Goal: Information Seeking & Learning: Learn about a topic

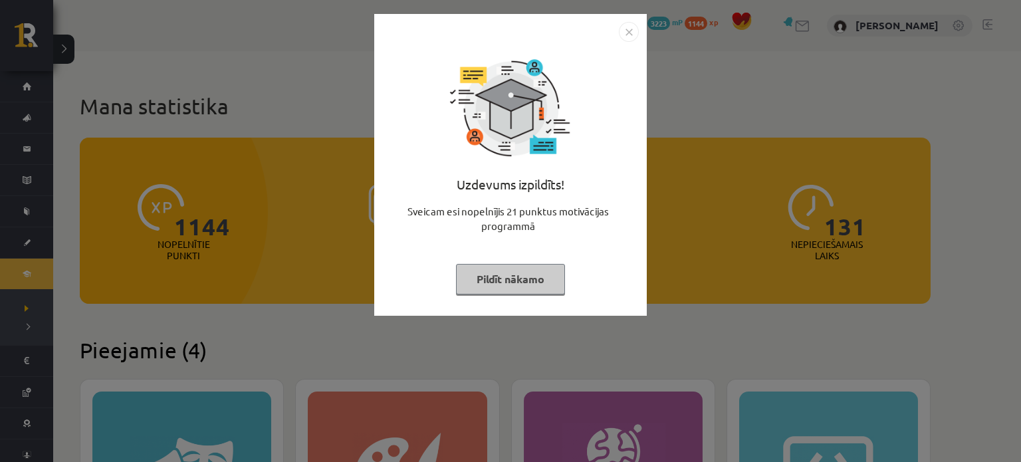
click at [629, 33] on img "Close" at bounding box center [629, 32] width 20 height 20
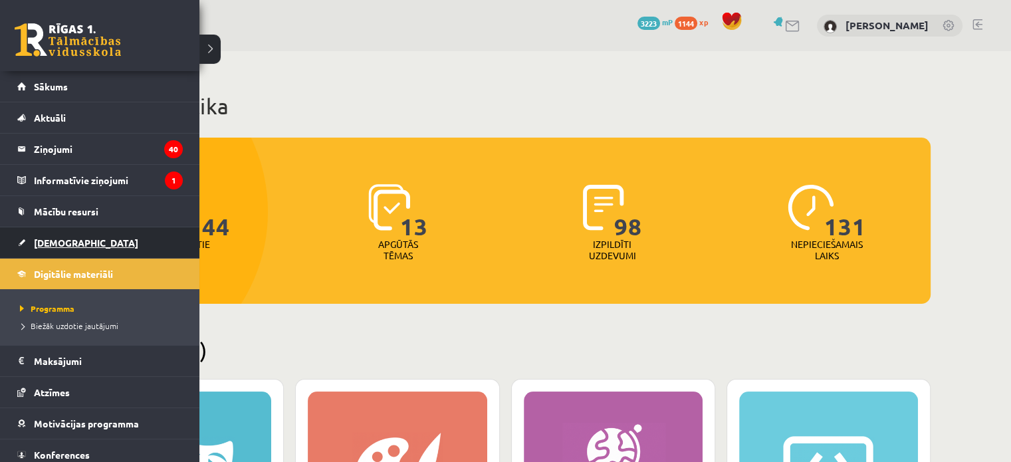
click at [54, 242] on span "[DEMOGRAPHIC_DATA]" at bounding box center [86, 243] width 104 height 12
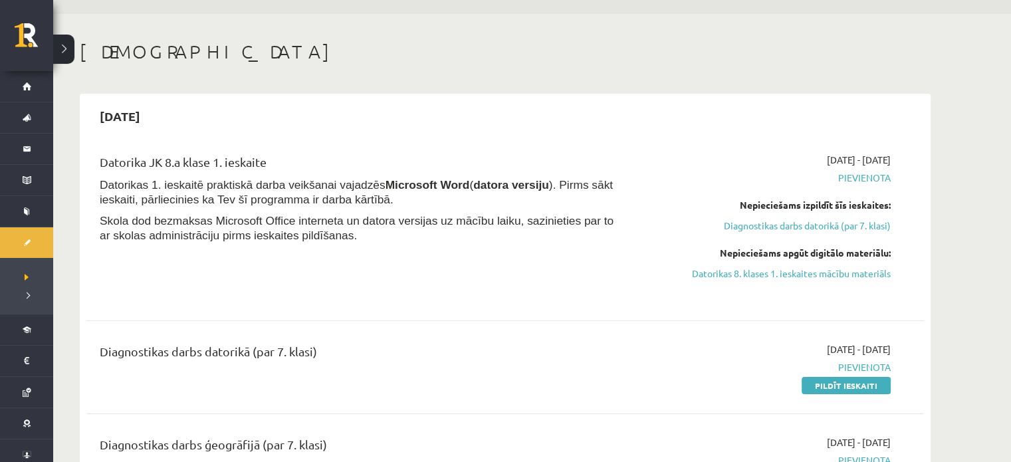
scroll to position [39, 0]
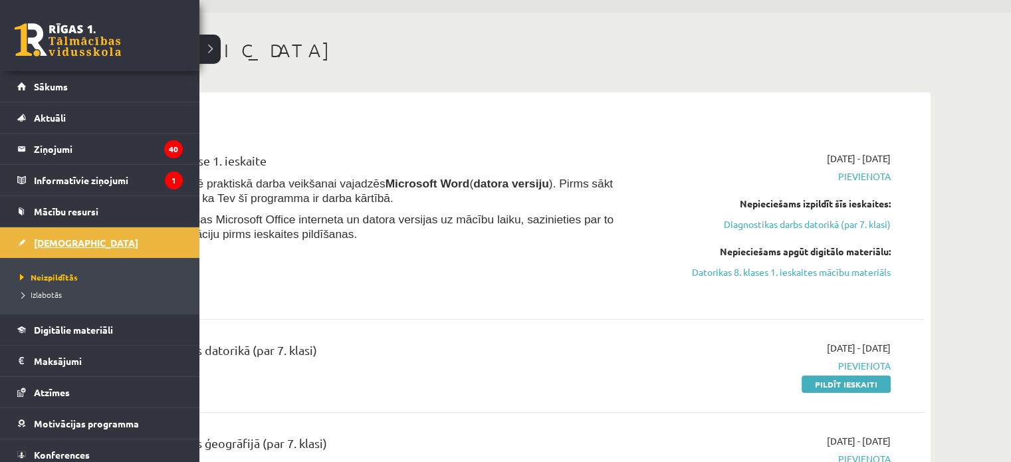
click at [47, 239] on span "[DEMOGRAPHIC_DATA]" at bounding box center [86, 243] width 104 height 12
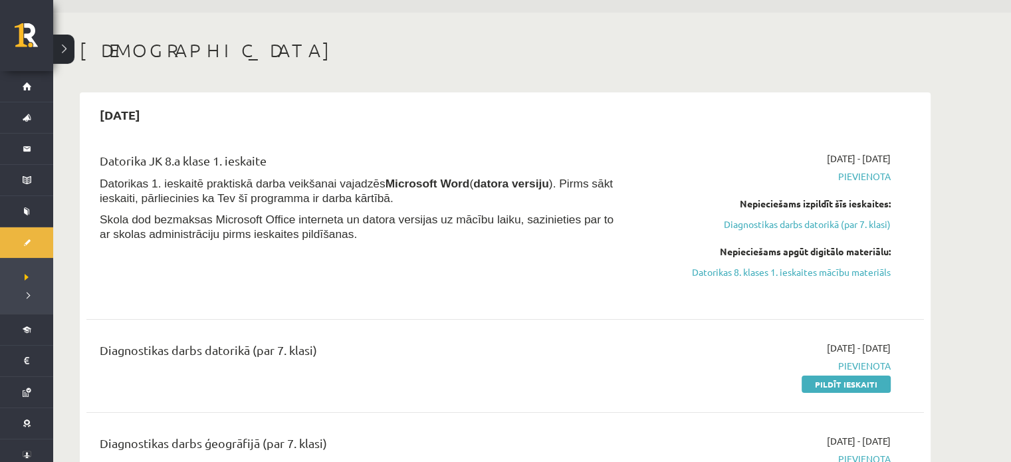
click at [847, 173] on span "Pievienota" at bounding box center [765, 176] width 251 height 14
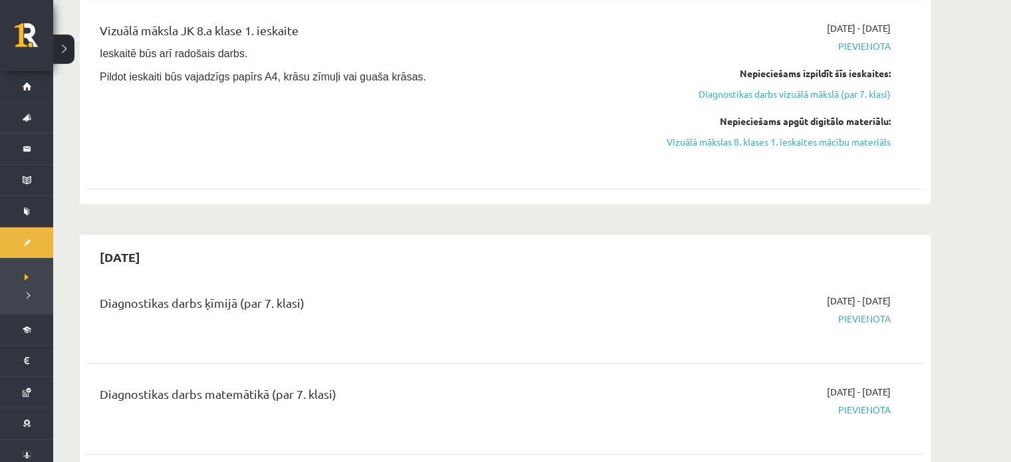
scroll to position [922, 0]
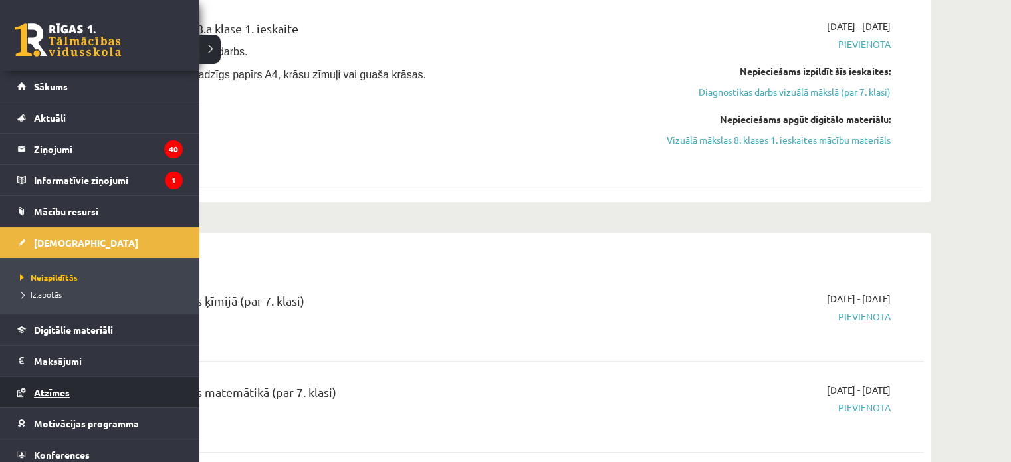
click at [58, 379] on link "Atzīmes" at bounding box center [99, 392] width 165 height 31
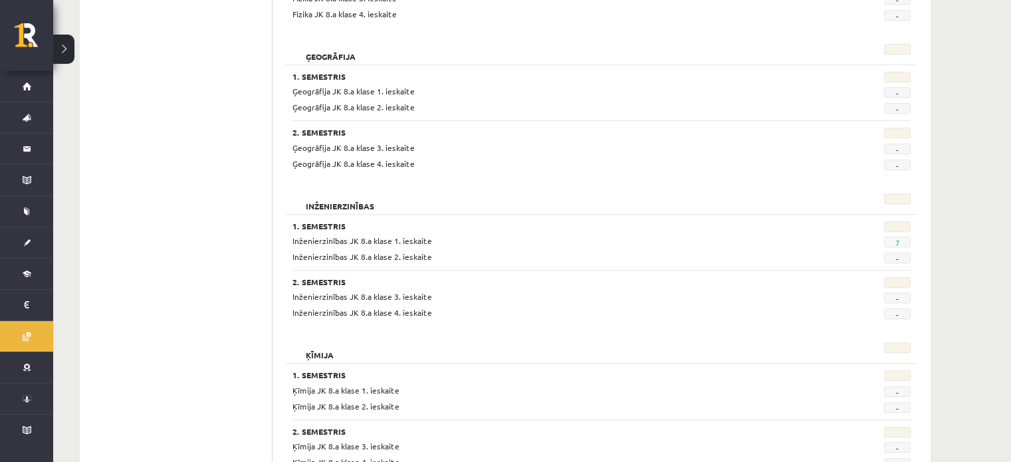
click at [404, 242] on span "Inženierzinības JK 8.a klase 1. ieskaite" at bounding box center [362, 240] width 140 height 11
click at [897, 238] on link "7" at bounding box center [897, 242] width 5 height 11
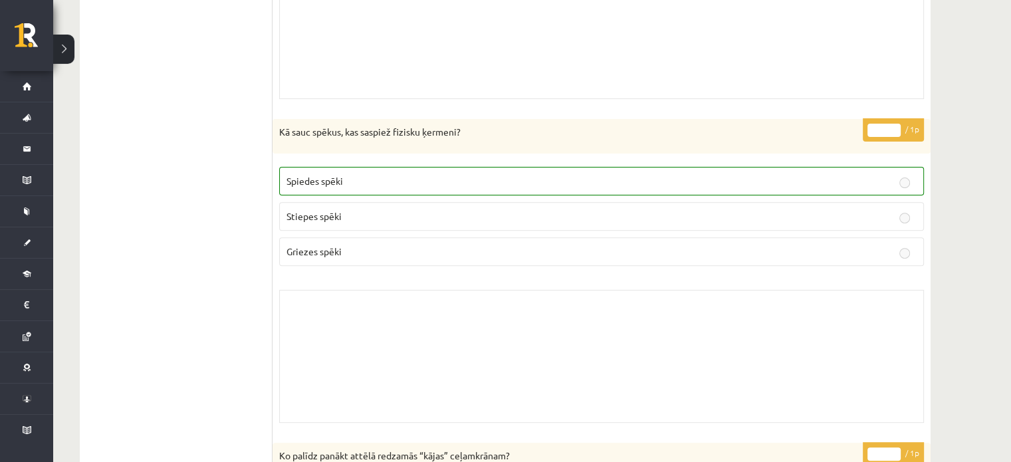
scroll to position [399, 0]
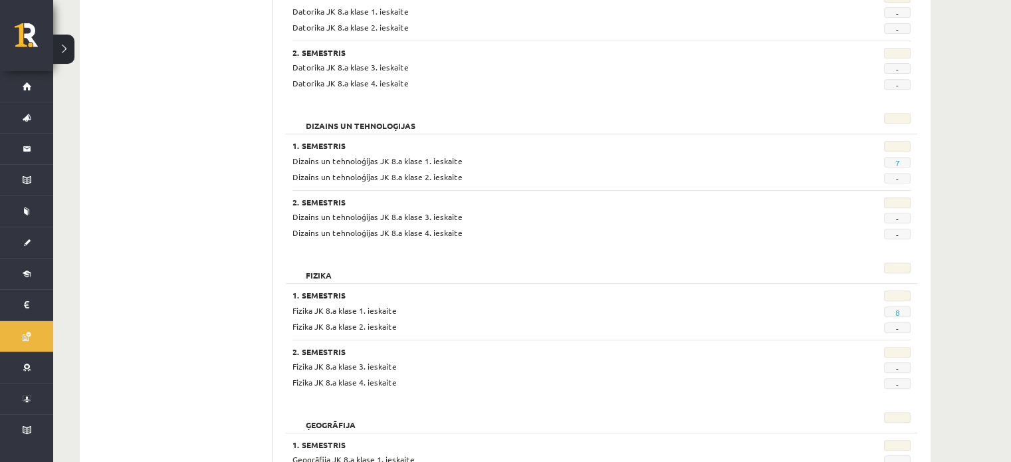
scroll to position [553, 0]
click at [399, 163] on span "Dizains un tehnoloģijas JK 8.a klase 1. ieskaite" at bounding box center [377, 161] width 170 height 11
click at [895, 160] on link "7" at bounding box center [897, 163] width 5 height 11
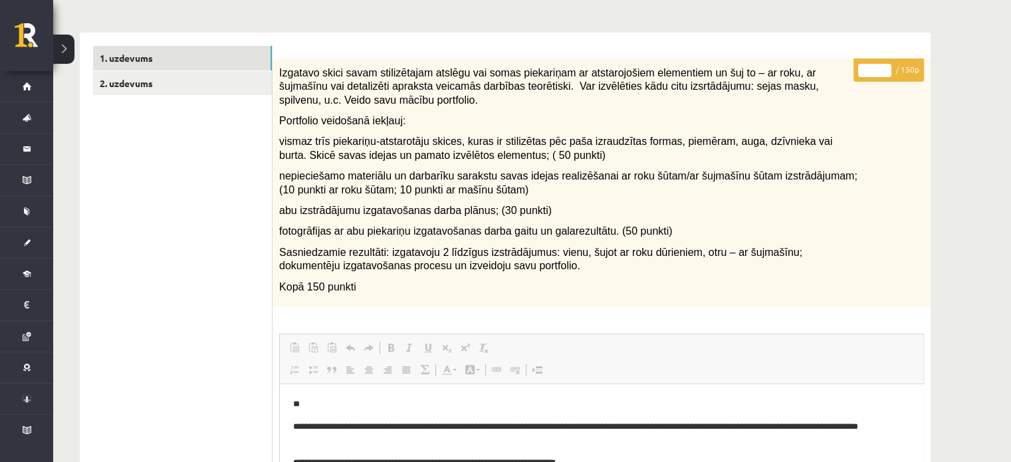
scroll to position [165, 0]
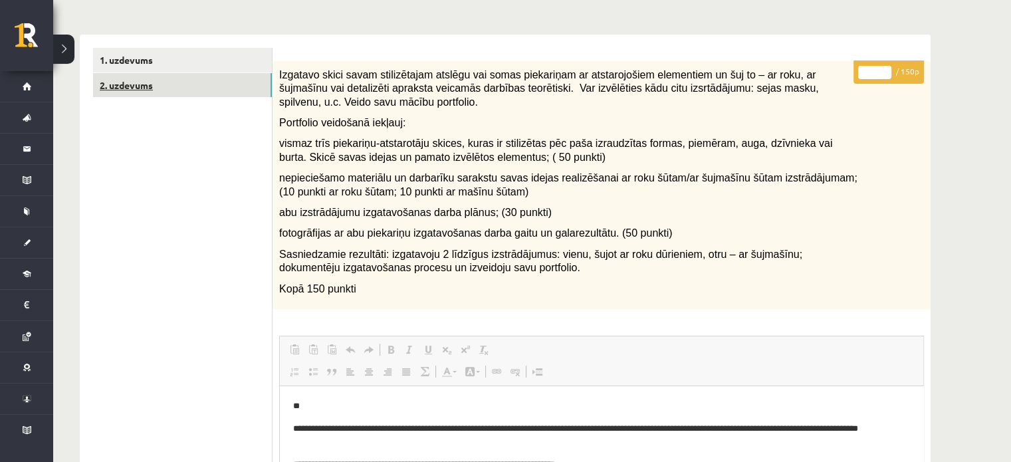
click at [130, 84] on link "2. uzdevums" at bounding box center [182, 85] width 179 height 25
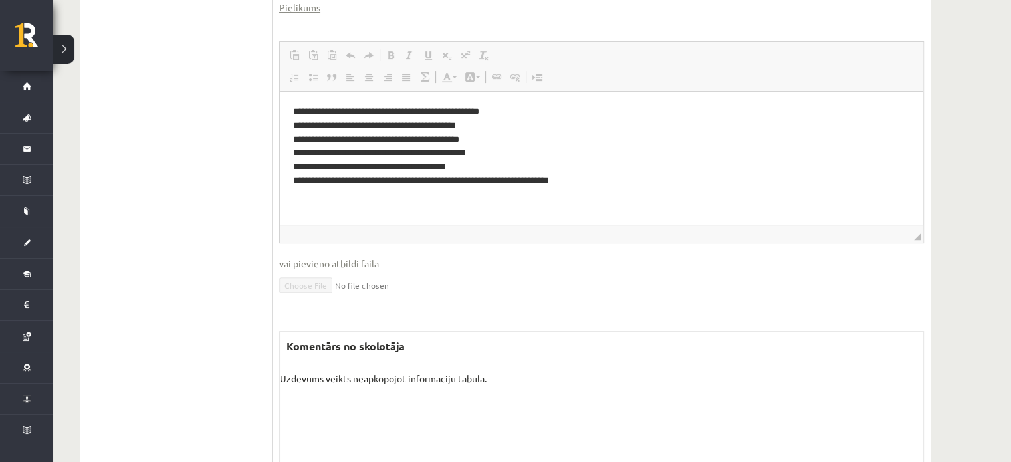
scroll to position [452, 0]
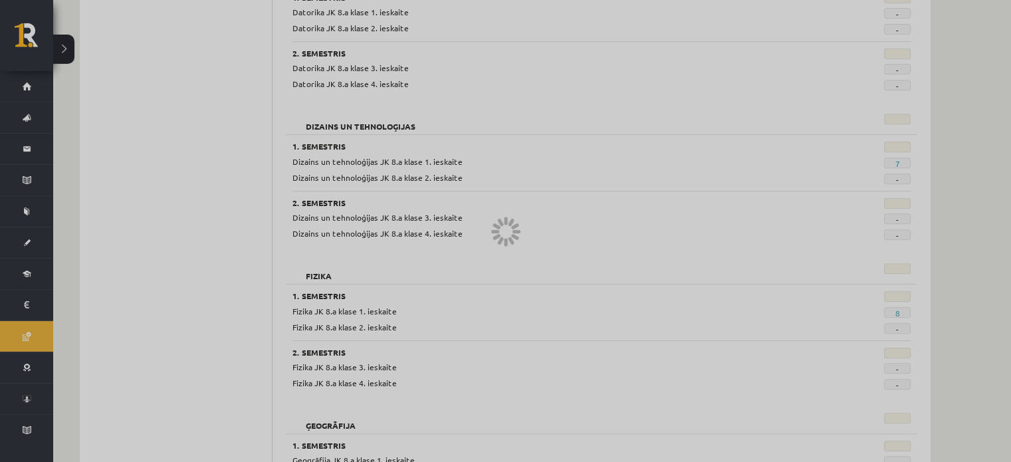
scroll to position [922, 0]
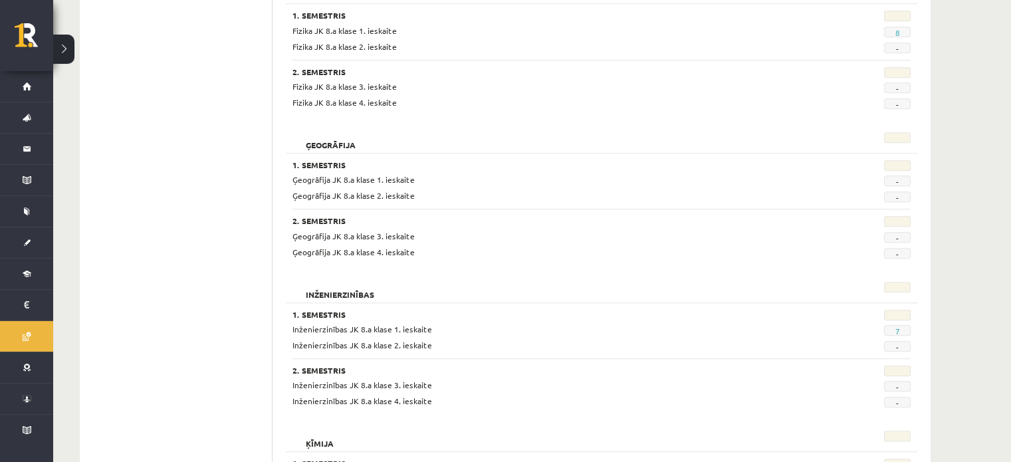
scroll to position [821, 0]
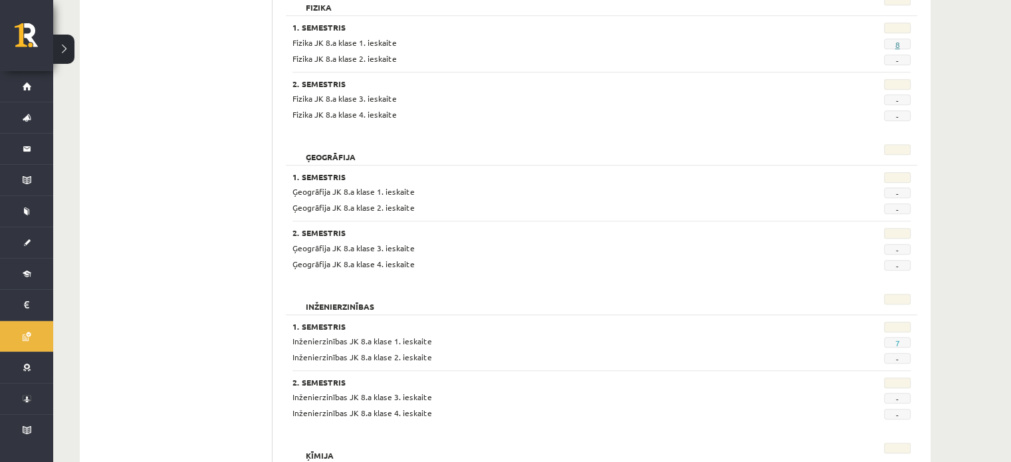
click at [897, 41] on link "8" at bounding box center [897, 44] width 5 height 11
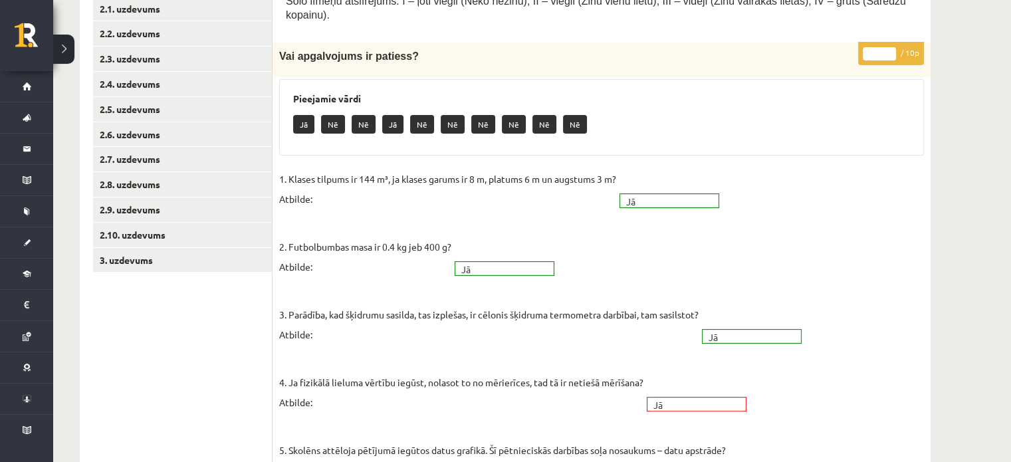
scroll to position [235, 0]
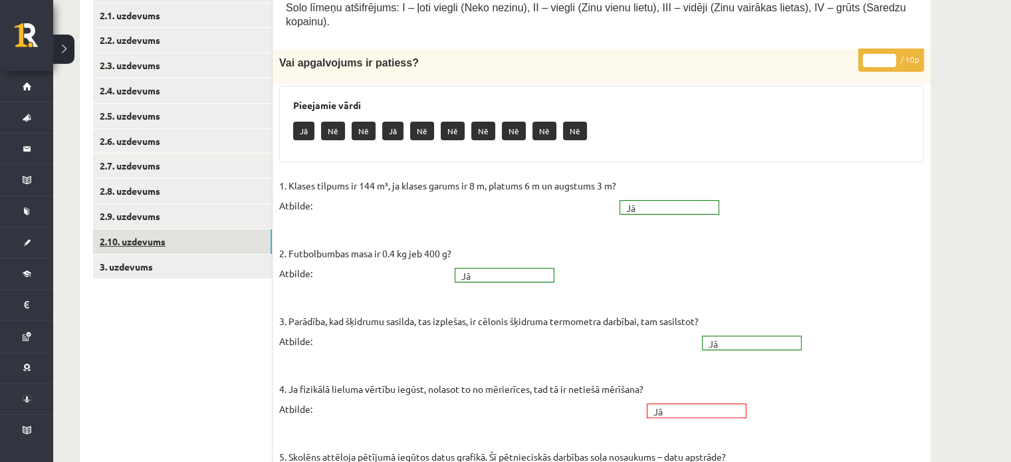
click at [237, 239] on link "2.10. uzdevums" at bounding box center [182, 241] width 179 height 25
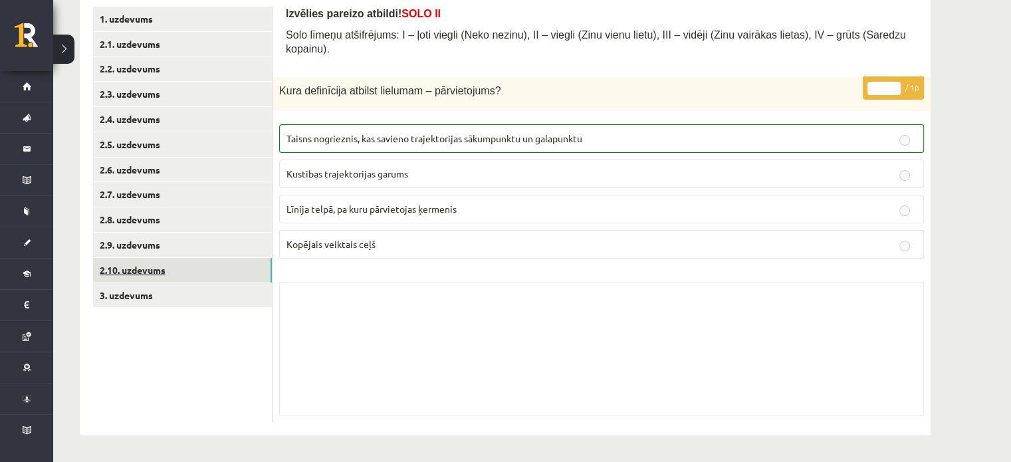
scroll to position [191, 0]
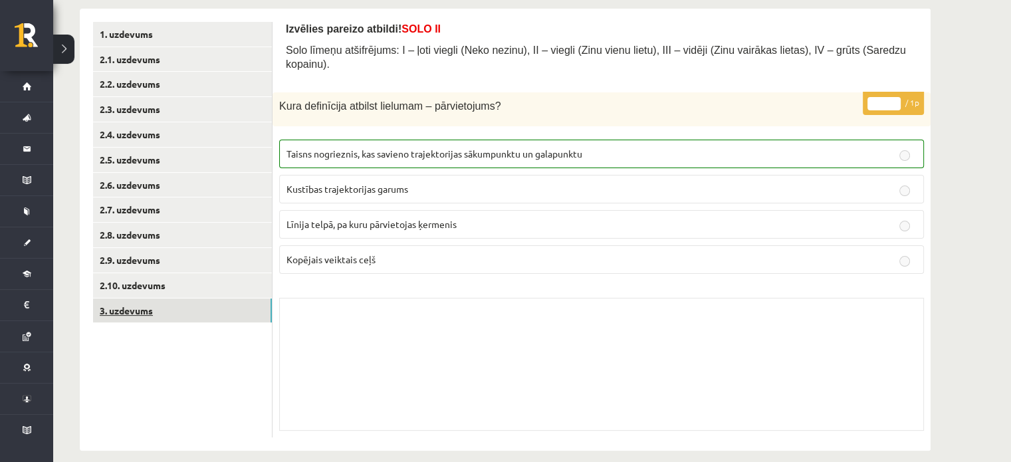
click at [213, 316] on link "3. uzdevums" at bounding box center [182, 310] width 179 height 25
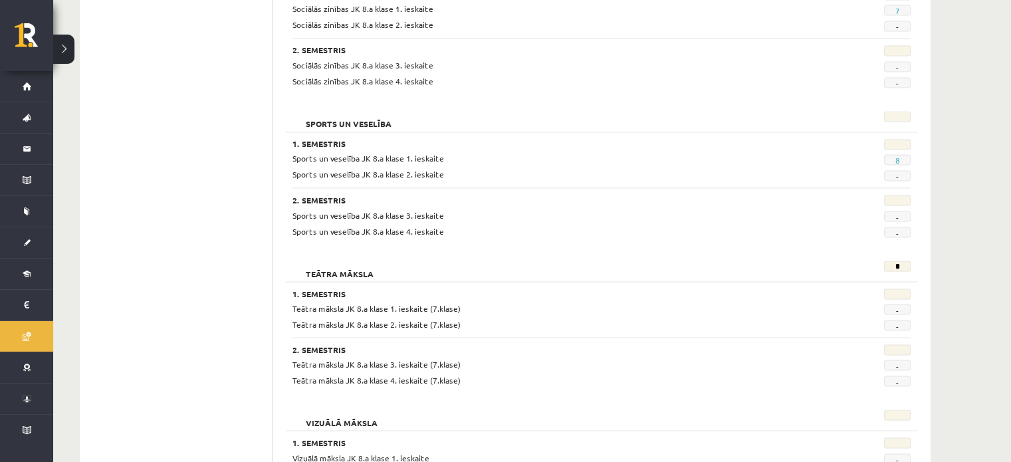
scroll to position [2474, 0]
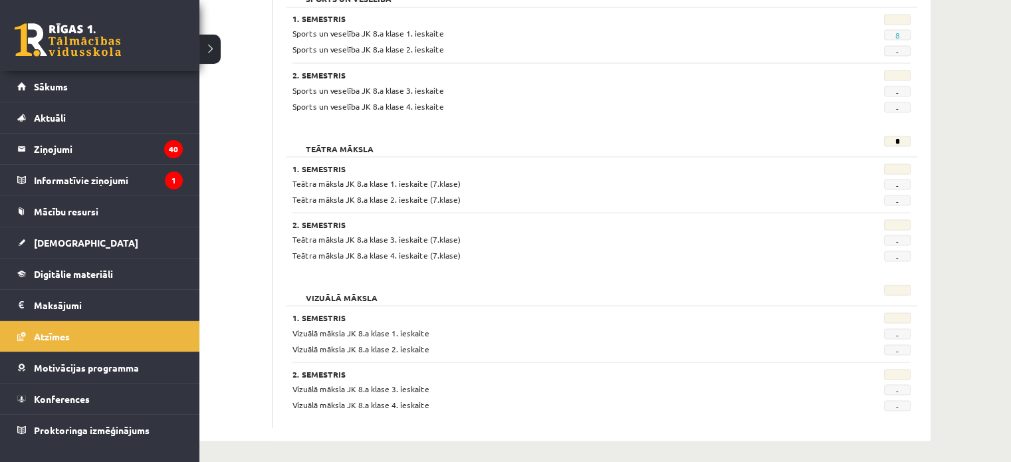
click at [45, 57] on div "0 Dāvanas 3223 mP 1144 xp" at bounding box center [99, 35] width 199 height 71
click at [64, 278] on link "Digitālie materiāli" at bounding box center [99, 274] width 165 height 31
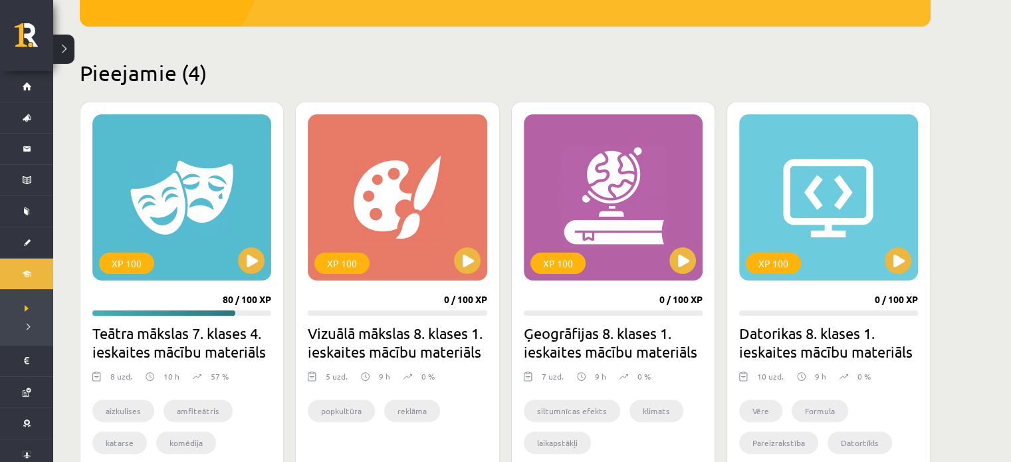
scroll to position [274, 0]
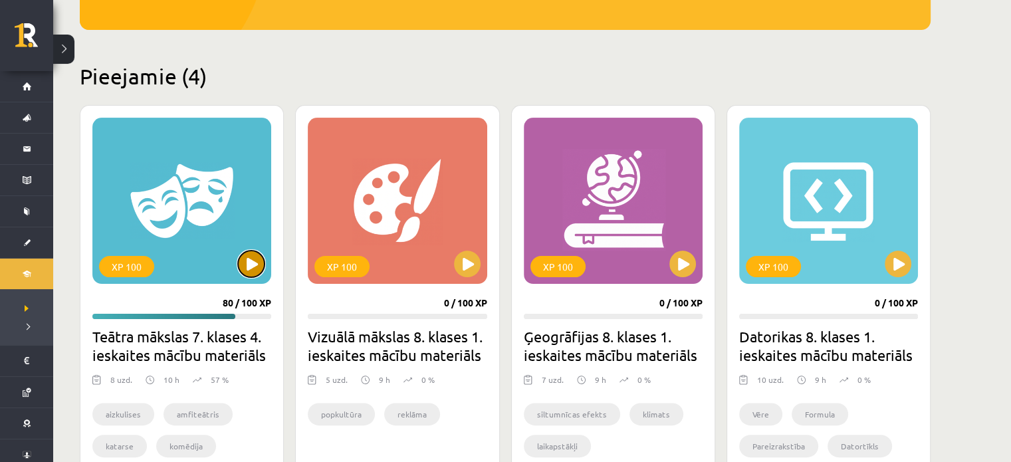
click at [257, 272] on button at bounding box center [251, 264] width 27 height 27
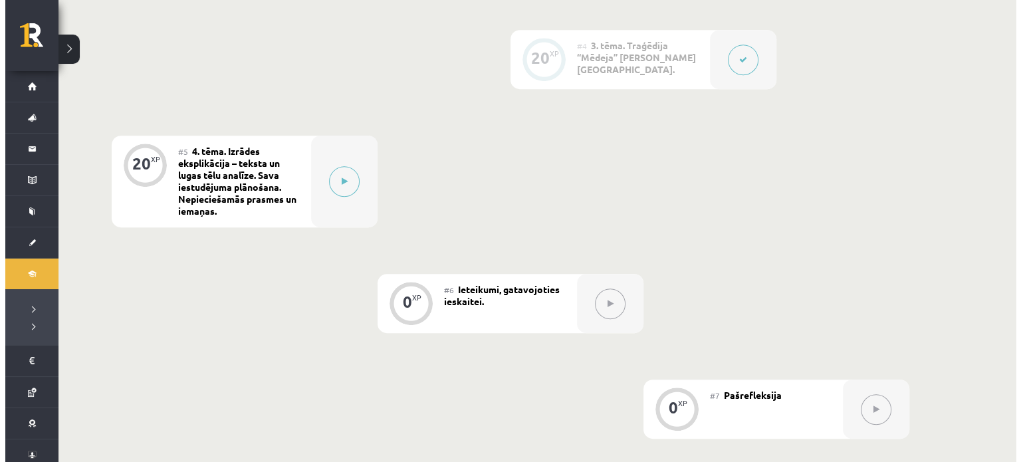
scroll to position [694, 0]
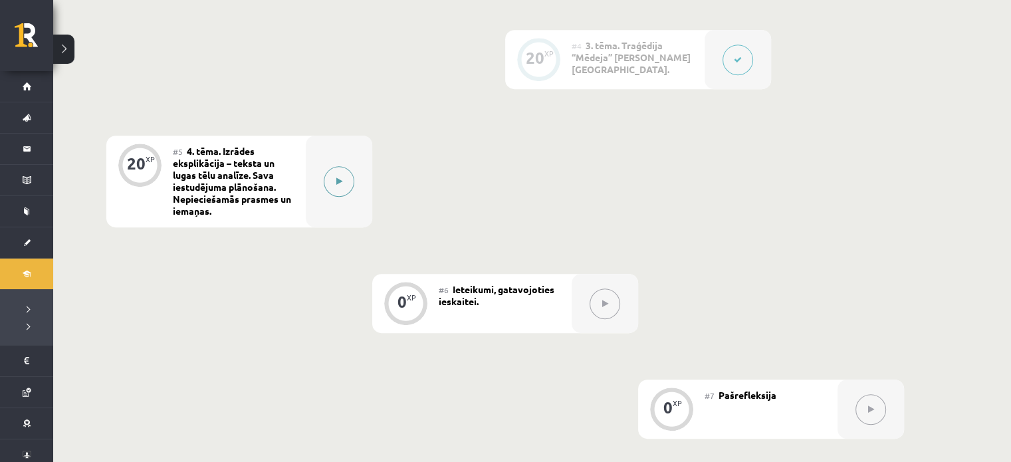
click at [330, 188] on button at bounding box center [339, 181] width 31 height 31
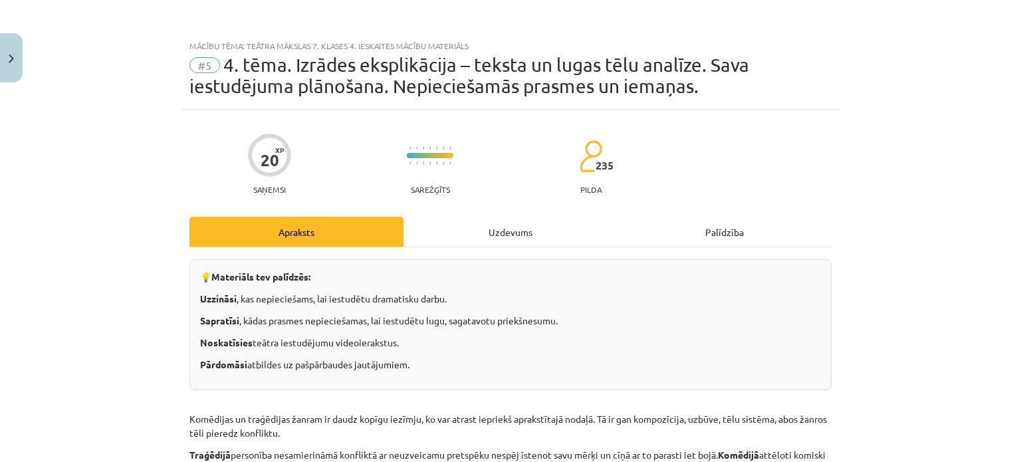
scroll to position [98, 0]
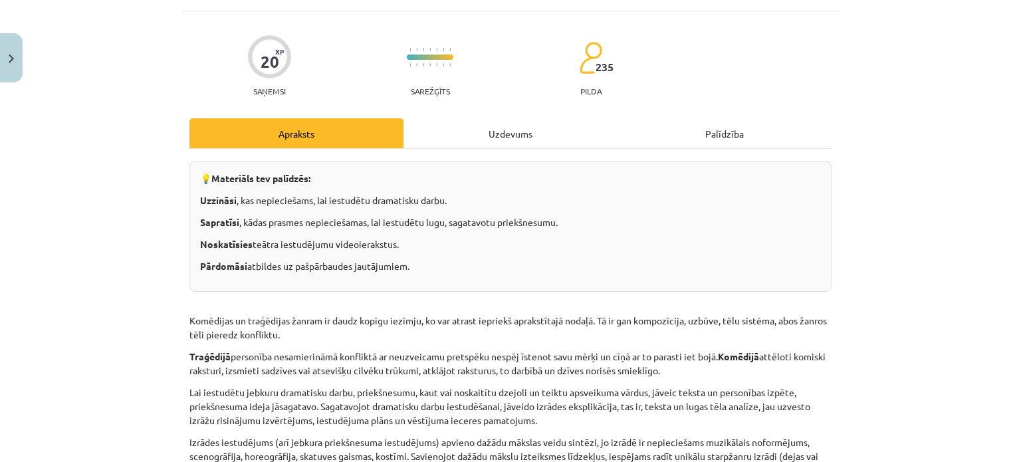
click at [468, 143] on div "Uzdevums" at bounding box center [510, 133] width 214 height 30
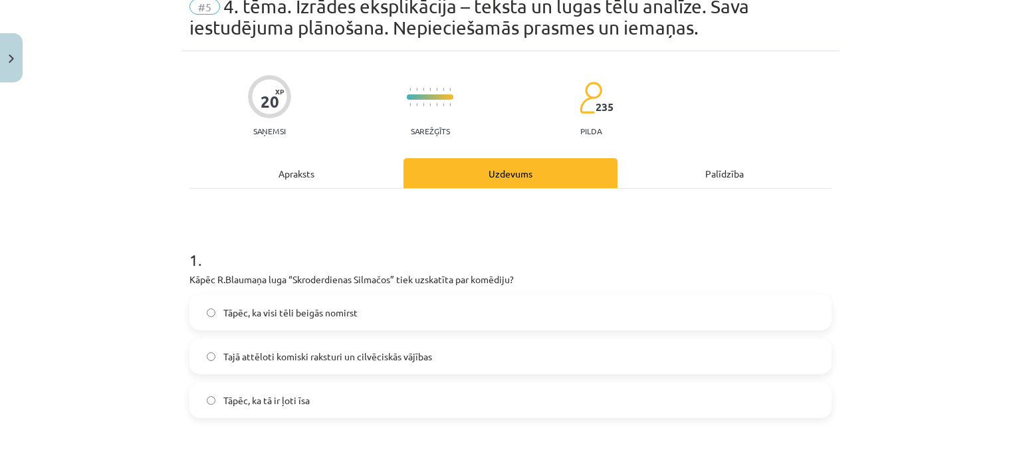
scroll to position [93, 0]
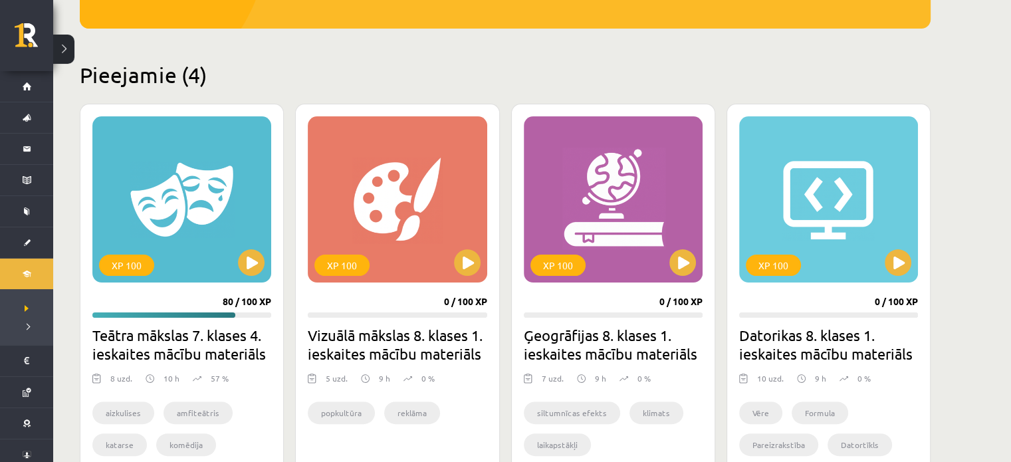
scroll to position [278, 0]
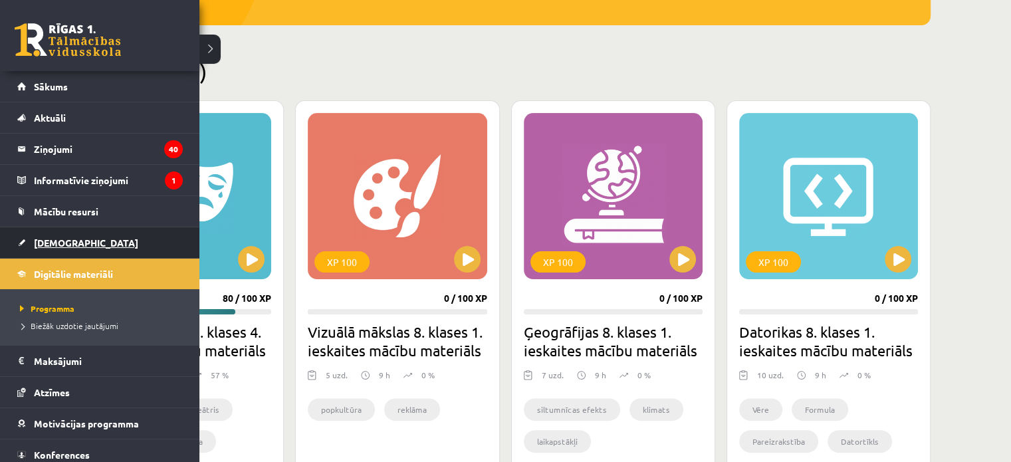
click at [35, 247] on span "[DEMOGRAPHIC_DATA]" at bounding box center [86, 243] width 104 height 12
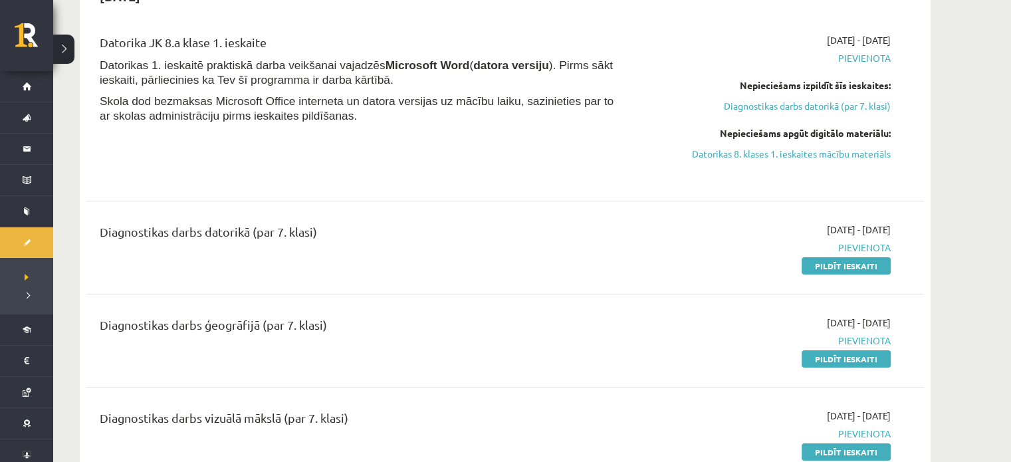
scroll to position [174, 0]
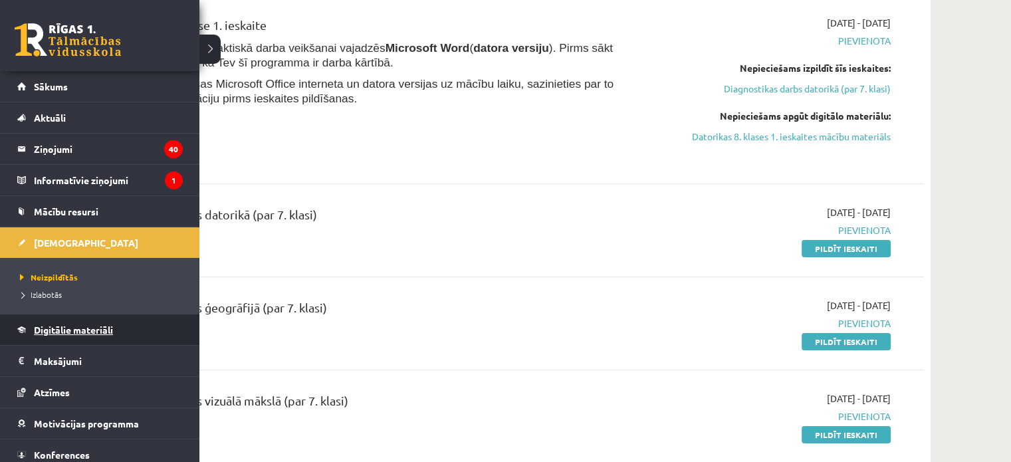
click at [76, 326] on span "Digitālie materiāli" at bounding box center [73, 330] width 79 height 12
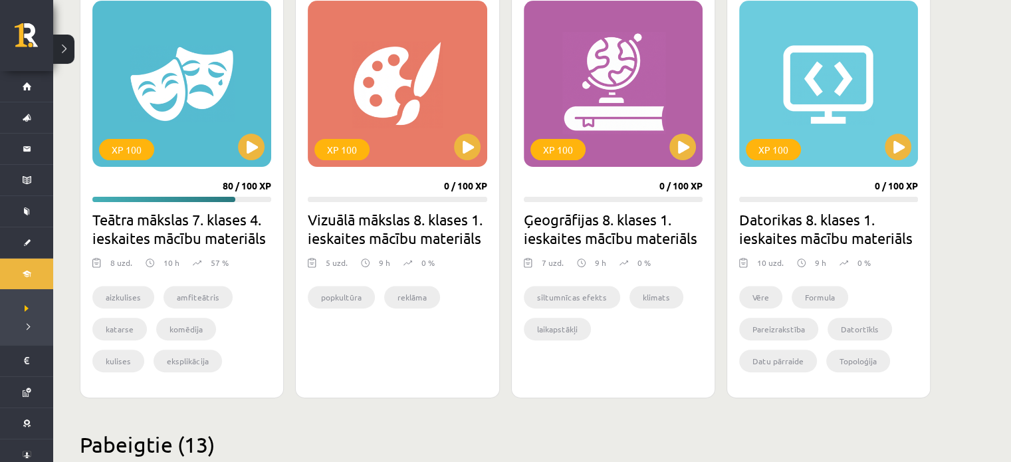
scroll to position [391, 0]
click at [682, 153] on button at bounding box center [682, 147] width 27 height 27
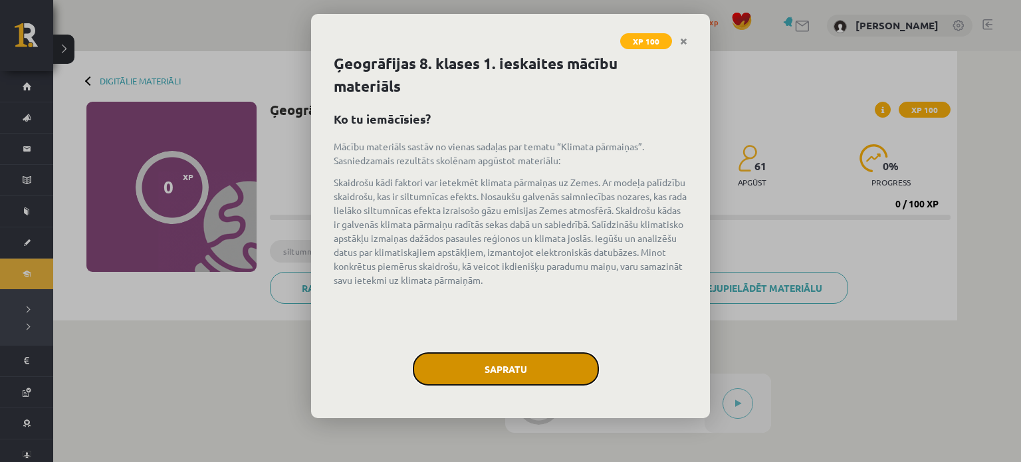
click at [540, 366] on button "Sapratu" at bounding box center [506, 368] width 186 height 33
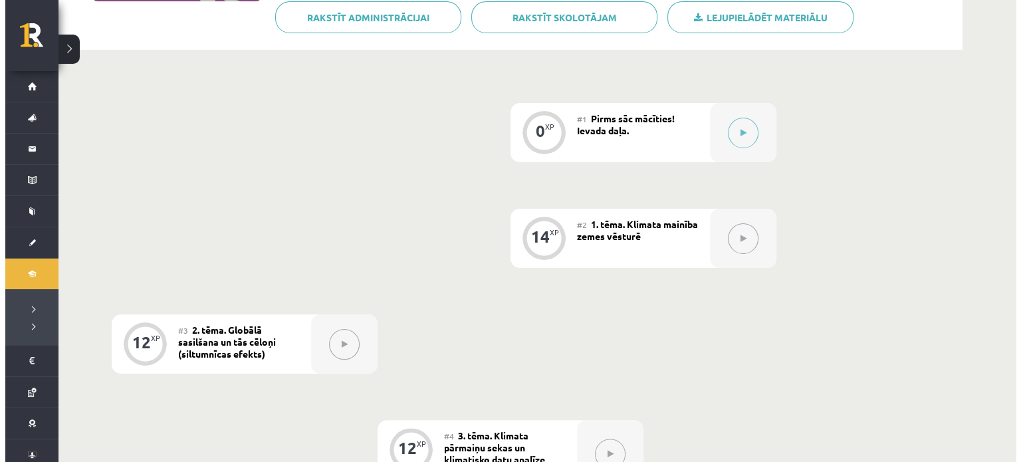
scroll to position [270, 0]
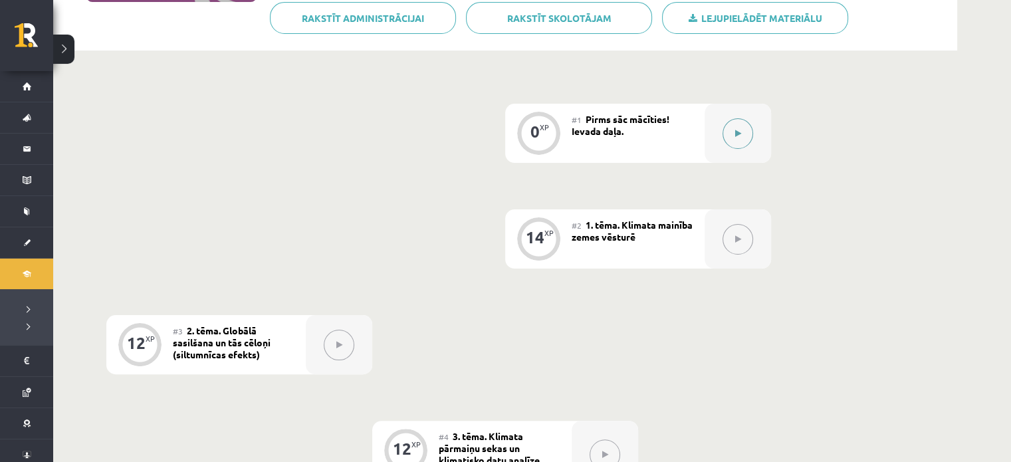
click at [747, 130] on button at bounding box center [737, 133] width 31 height 31
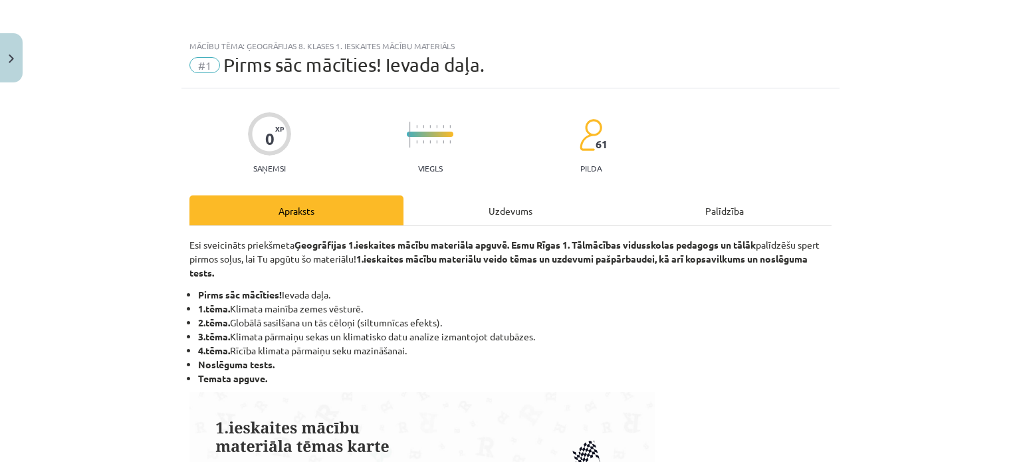
drag, startPoint x: 490, startPoint y: 191, endPoint x: 486, endPoint y: 203, distance: 13.1
click at [486, 203] on div "Uzdevums" at bounding box center [510, 210] width 214 height 30
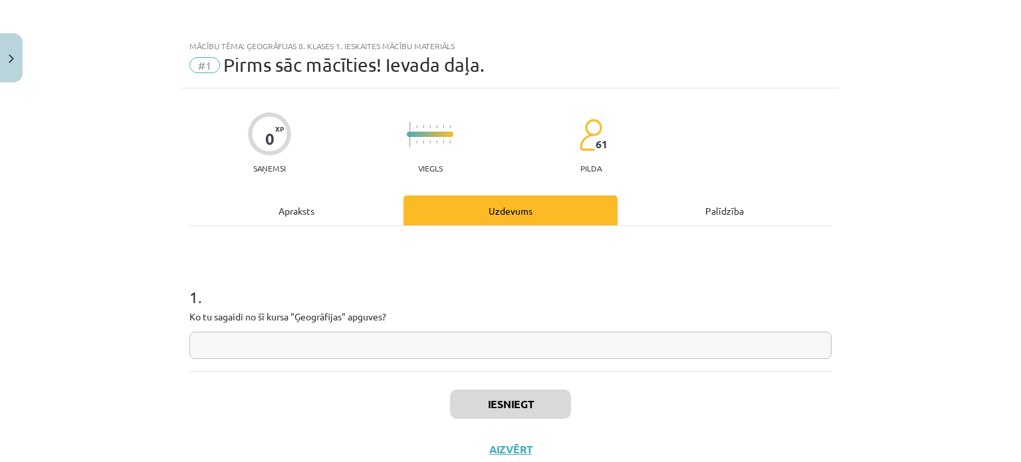
scroll to position [33, 0]
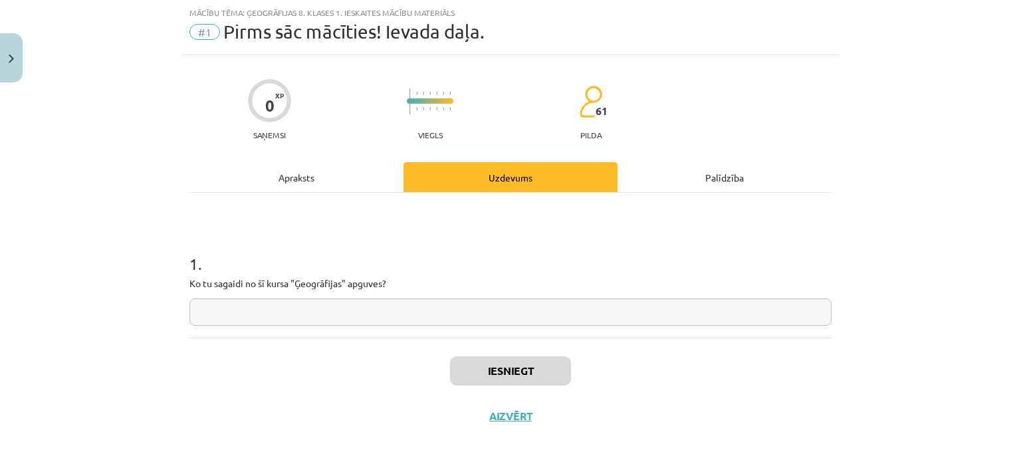
click at [393, 316] on input "text" at bounding box center [510, 311] width 642 height 27
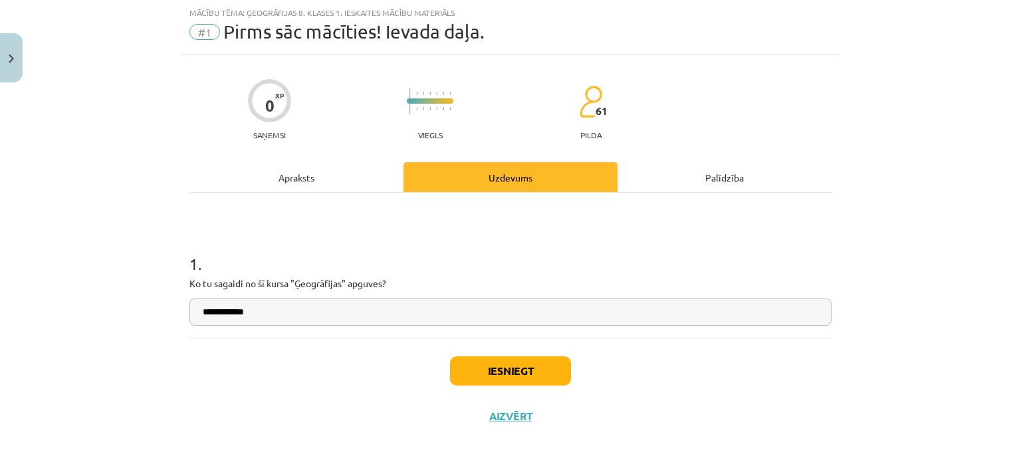
type input "**********"
click at [471, 360] on button "Iesniegt" at bounding box center [510, 370] width 121 height 29
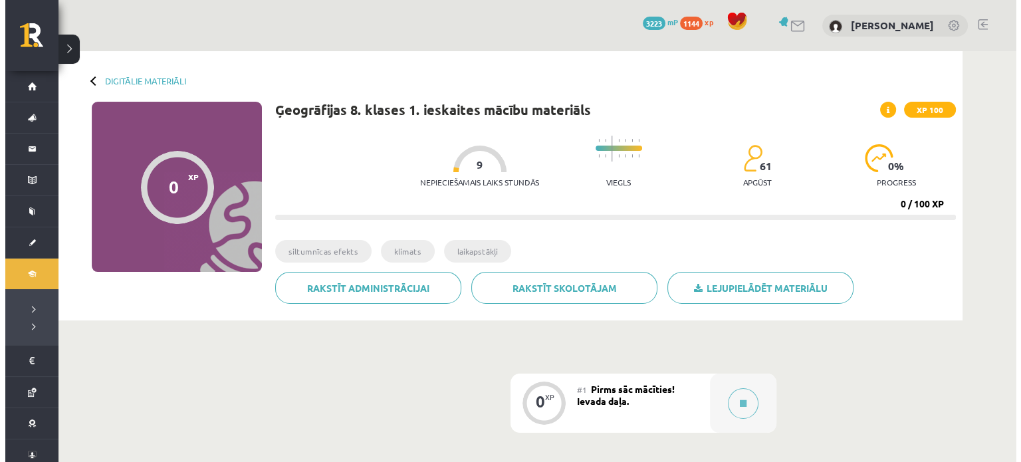
scroll to position [80, 0]
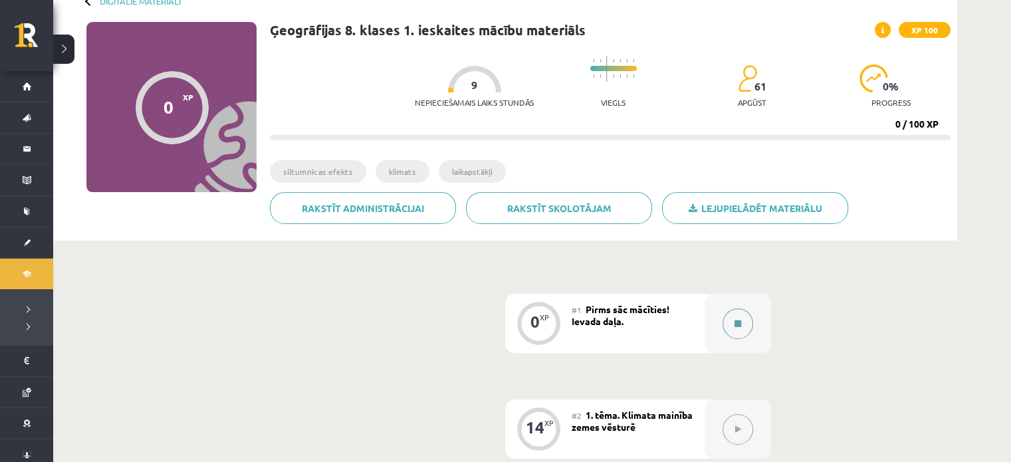
click at [749, 309] on div at bounding box center [737, 323] width 66 height 59
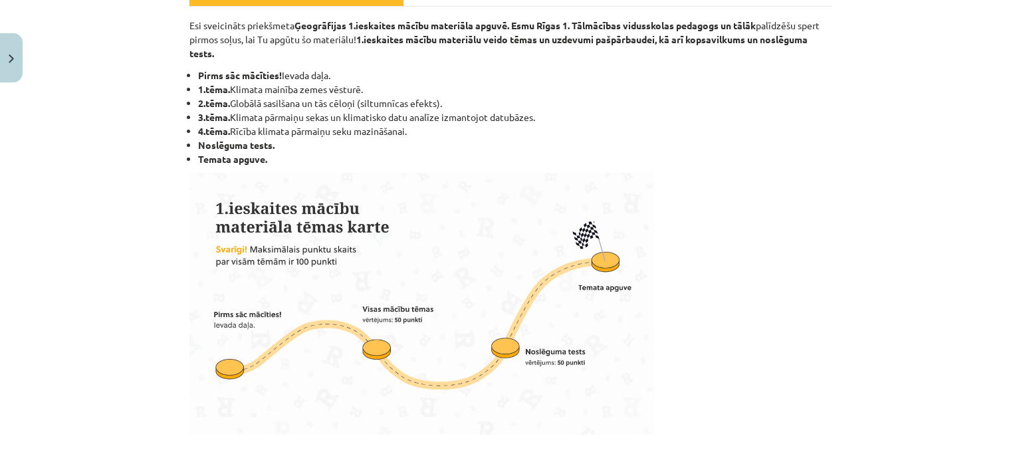
scroll to position [0, 0]
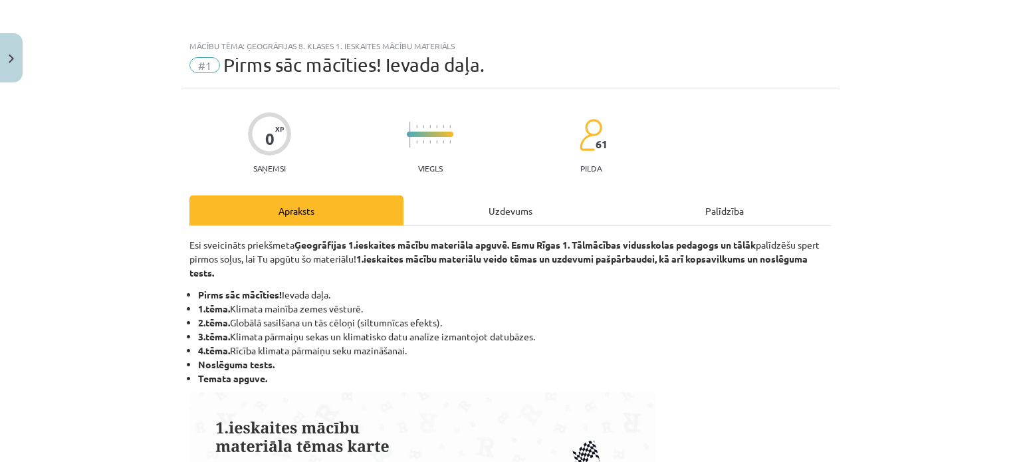
click at [510, 208] on div "Uzdevums" at bounding box center [510, 210] width 214 height 30
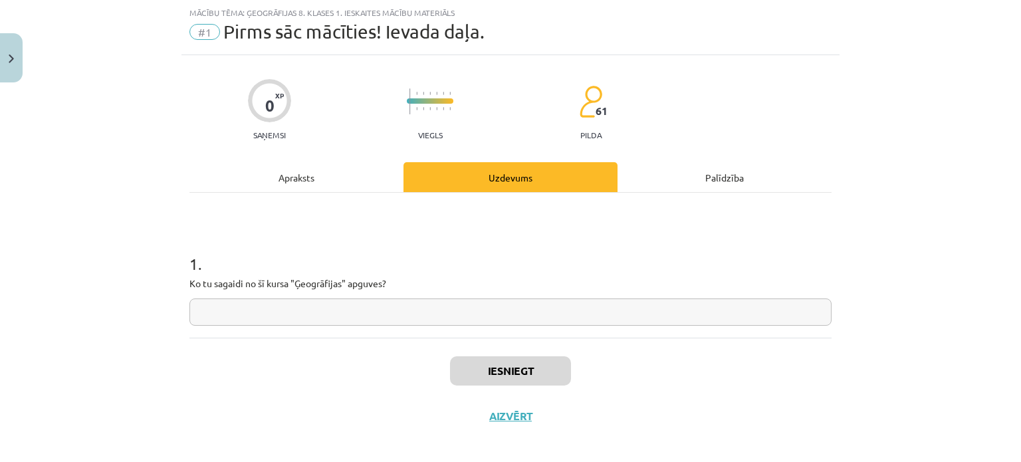
click at [477, 308] on input "text" at bounding box center [510, 311] width 642 height 27
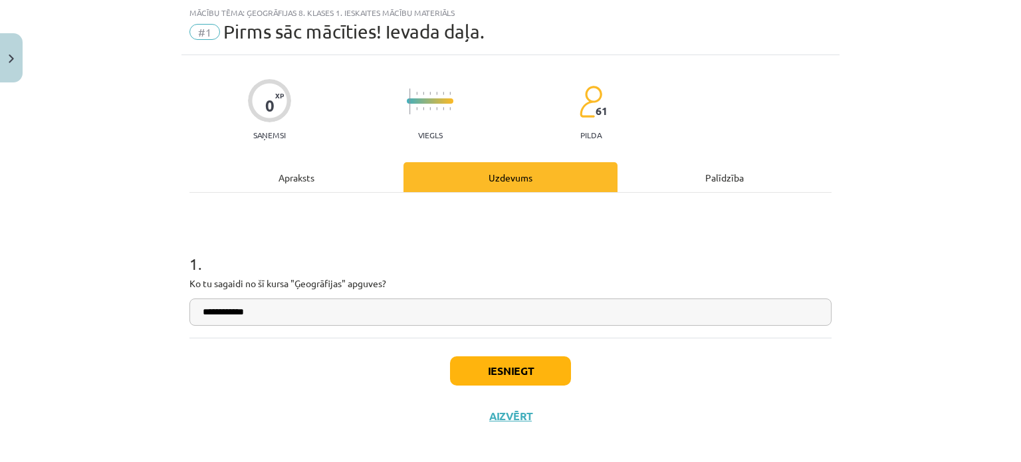
type input "**********"
click at [494, 368] on button "Iesniegt" at bounding box center [510, 370] width 121 height 29
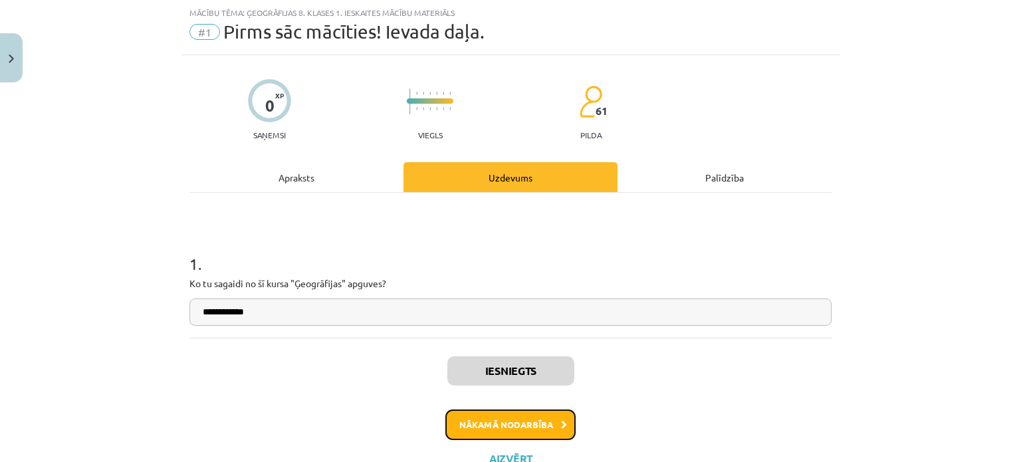
click at [465, 428] on button "Nākamā nodarbība" at bounding box center [510, 424] width 130 height 31
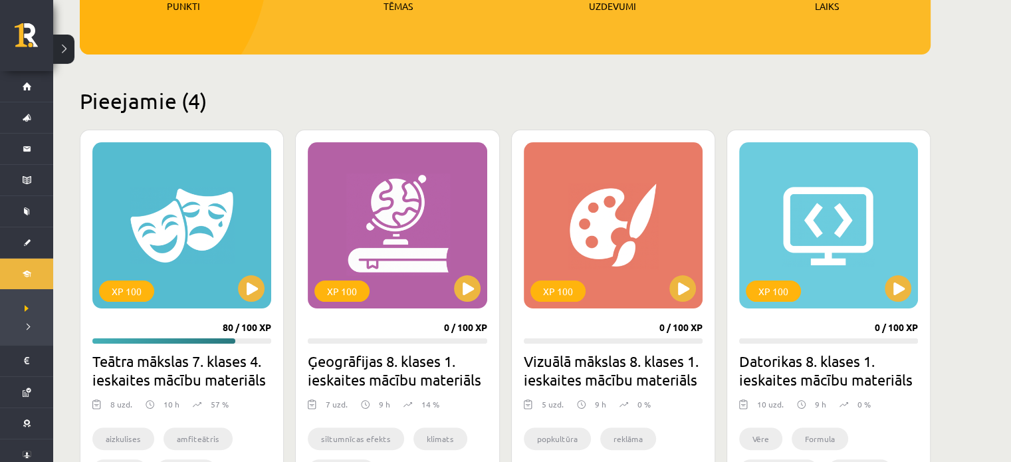
scroll to position [255, 0]
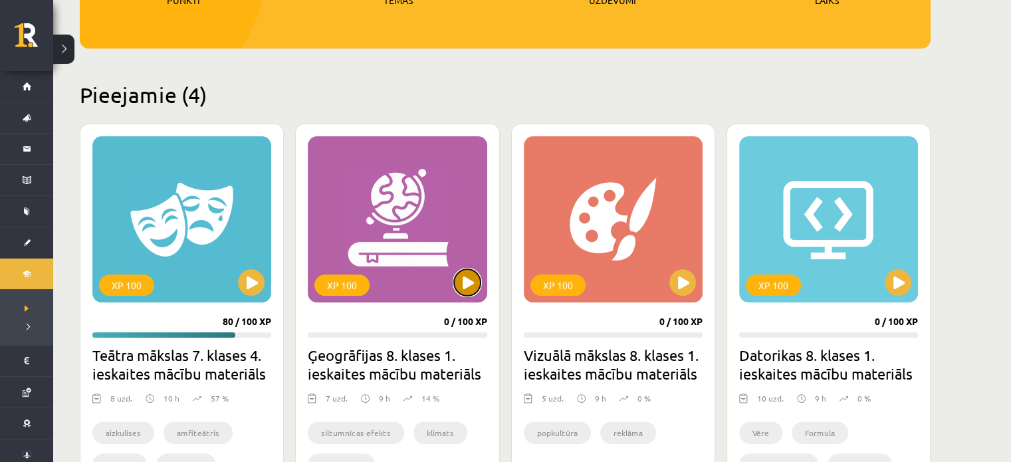
click at [468, 284] on button at bounding box center [467, 282] width 27 height 27
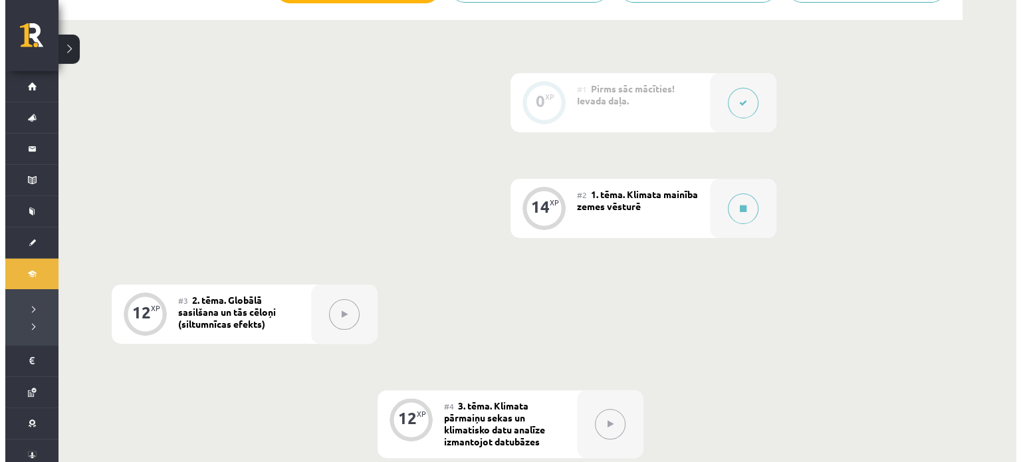
scroll to position [319, 0]
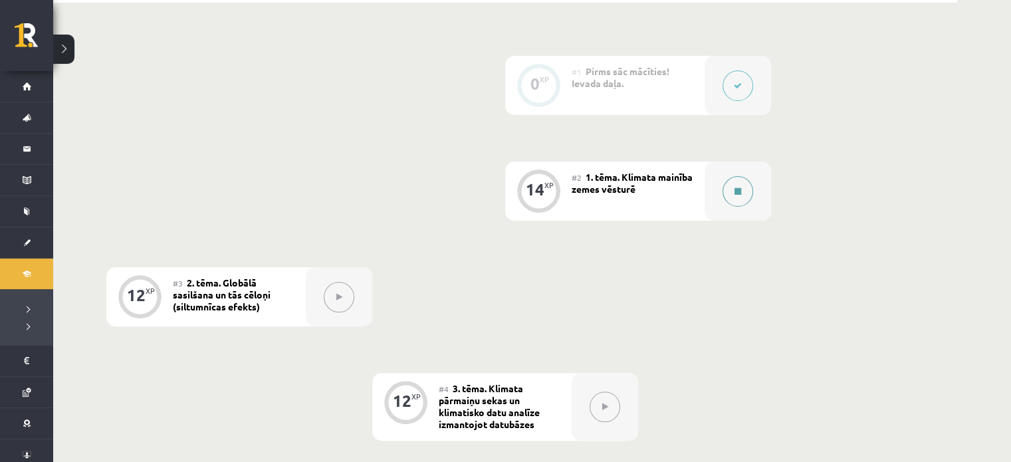
click at [734, 197] on button at bounding box center [737, 191] width 31 height 31
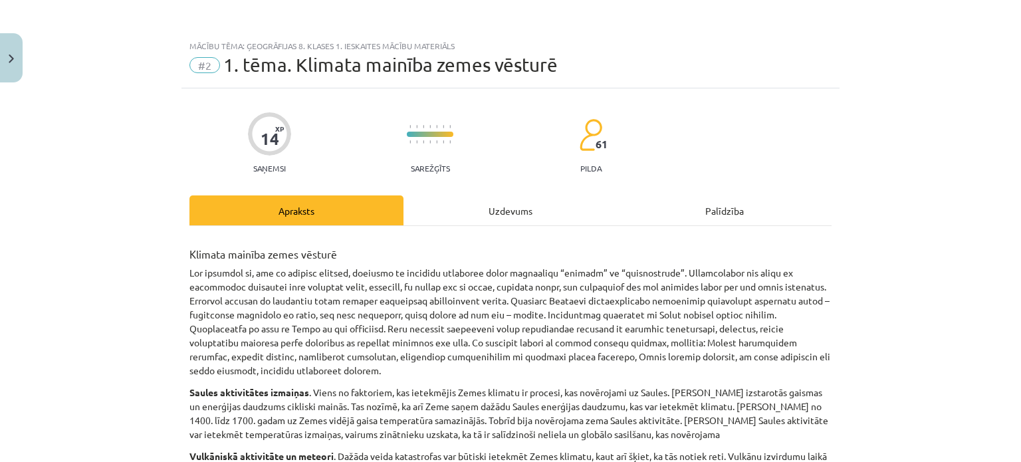
click at [710, 216] on div "Palīdzība" at bounding box center [724, 210] width 214 height 30
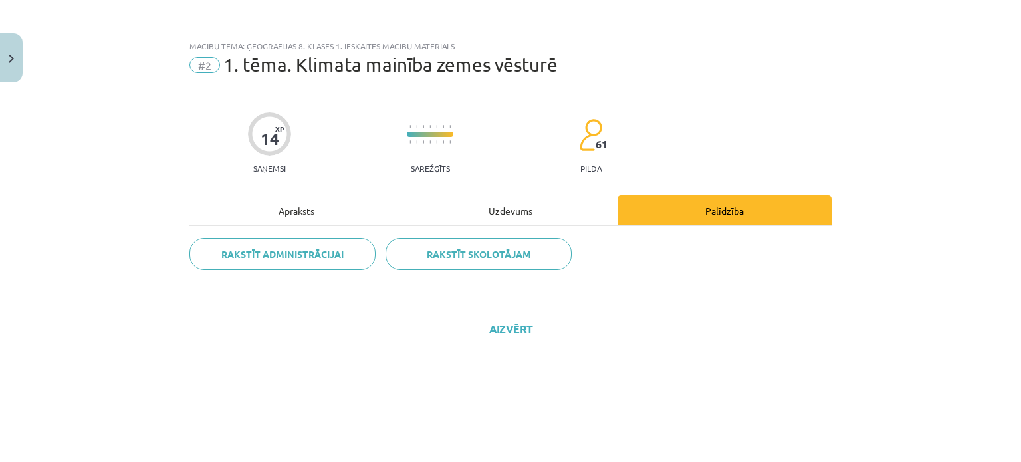
click at [439, 190] on div "14 XP Saņemsi Sarežģīts 61 pilda Apraksts Uzdevums Palīdzība Rakstīt administrā…" at bounding box center [510, 258] width 658 height 340
click at [451, 207] on div "Uzdevums" at bounding box center [510, 210] width 214 height 30
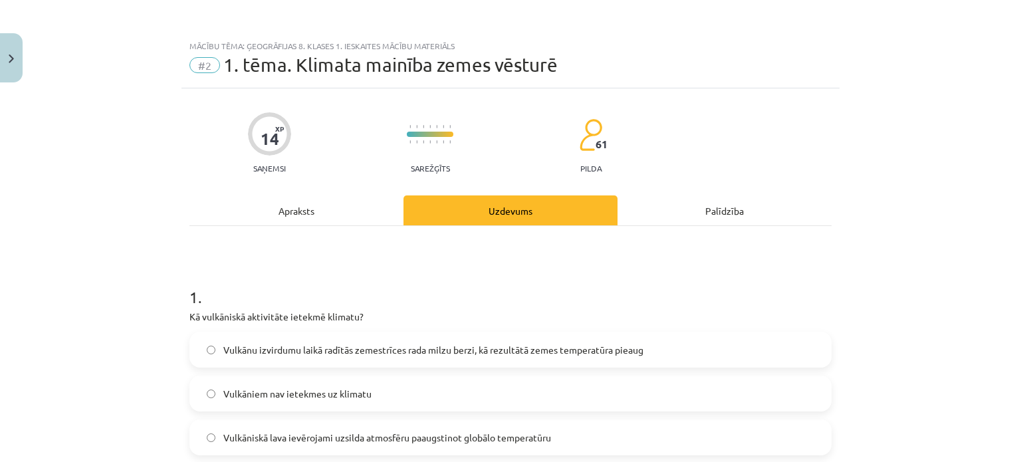
scroll to position [51, 0]
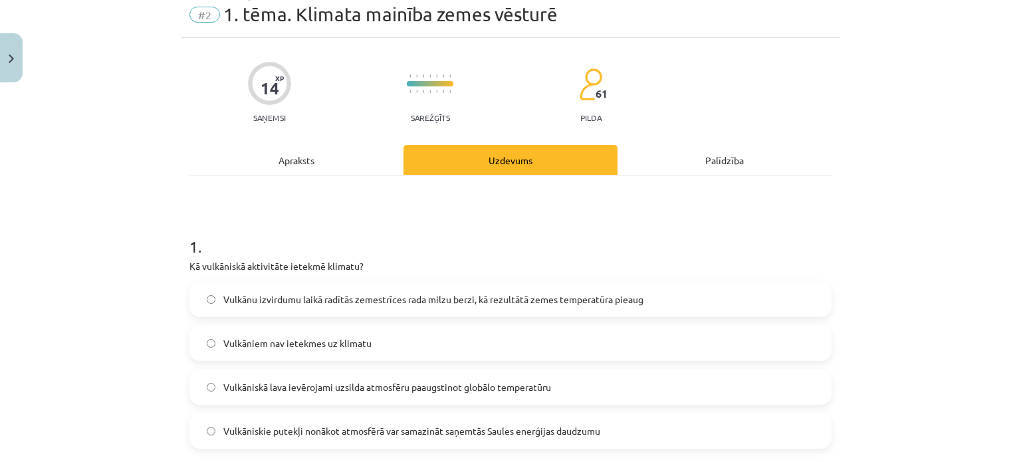
click at [641, 241] on h1 "1 ." at bounding box center [510, 234] width 642 height 41
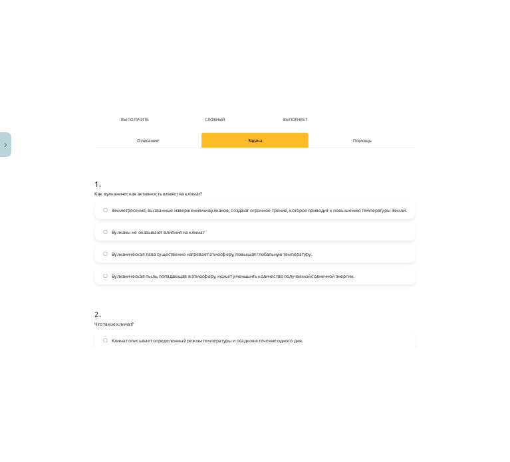
scroll to position [163, 0]
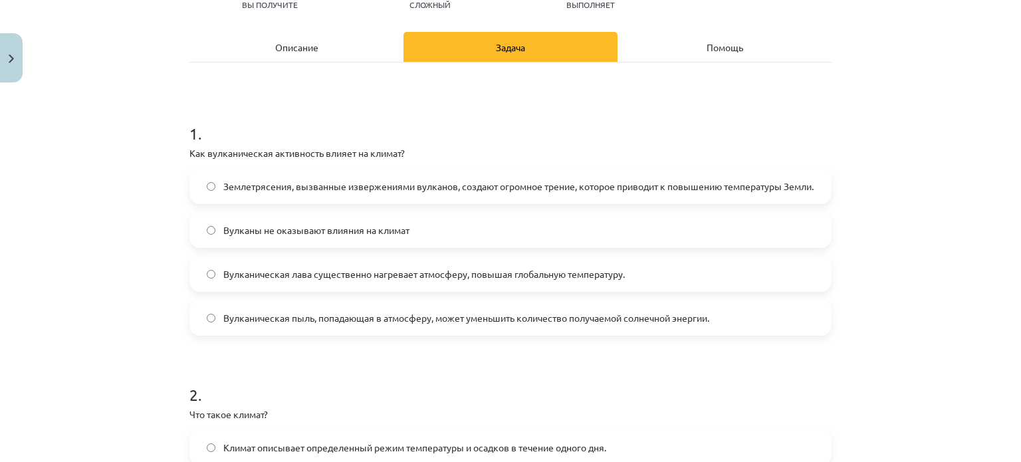
click at [597, 183] on font "Землетрясения, вызванные извержениями вулканов, создают огромное трение, которо…" at bounding box center [518, 186] width 590 height 12
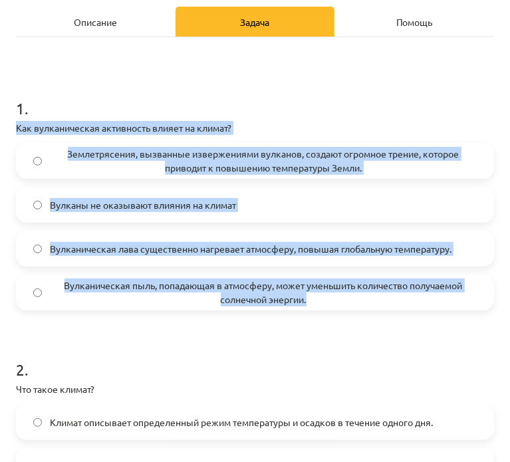
drag, startPoint x: 11, startPoint y: 128, endPoint x: 361, endPoint y: 306, distance: 392.6
copy div "Как вулканическая активность влияет на климат? Землетрясения, вызванные изверже…"
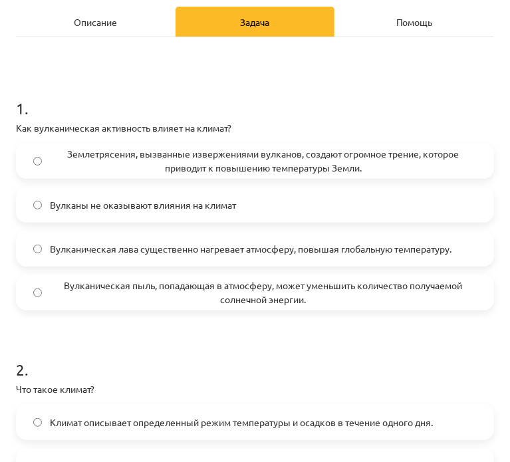
click at [280, 97] on h1 "1 ." at bounding box center [255, 96] width 478 height 41
click at [256, 283] on font "Вулканическая пыль, попадающая в атмосферу, может уменьшить количество получаем…" at bounding box center [263, 292] width 398 height 26
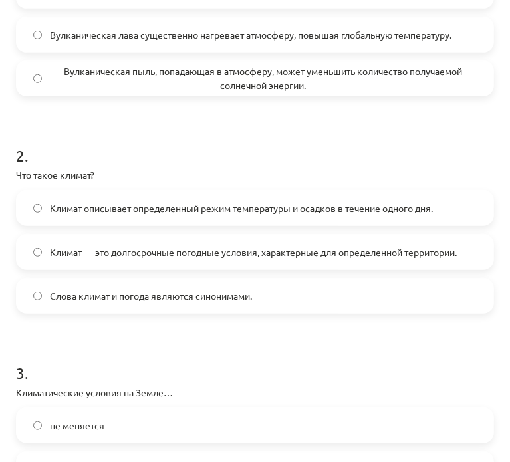
scroll to position [413, 0]
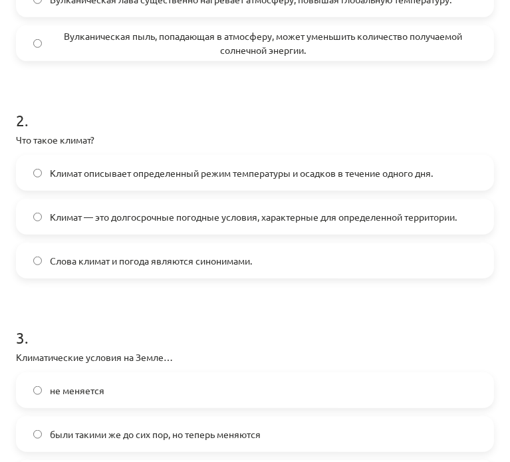
click at [226, 218] on font "Климат — это долгосрочные погодные условия, характерные для определенной террит…" at bounding box center [253, 217] width 407 height 12
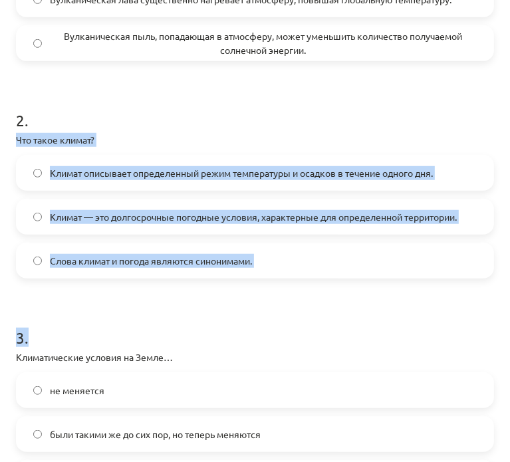
drag, startPoint x: 10, startPoint y: 139, endPoint x: 261, endPoint y: 292, distance: 294.4
copy form "Что такое климат? Климат описывает определенный режим температуры и осадков в т…"
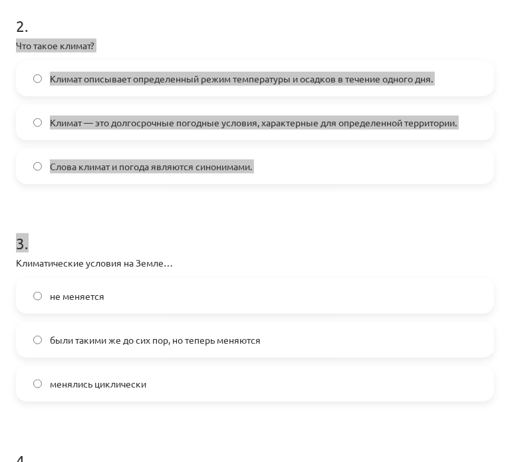
scroll to position [511, 0]
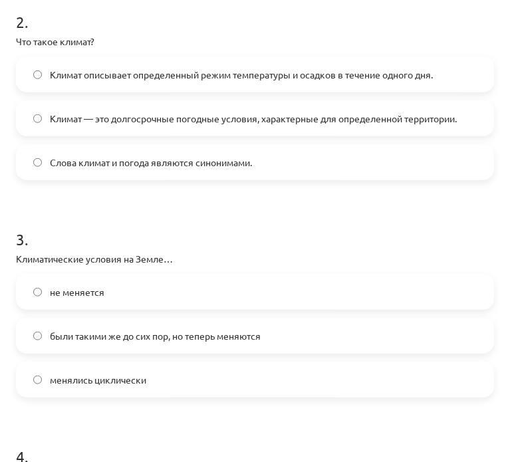
click at [102, 381] on font "менялись циклически" at bounding box center [98, 380] width 96 height 12
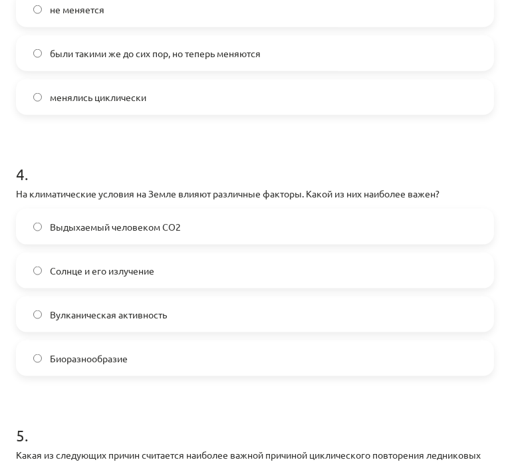
scroll to position [795, 0]
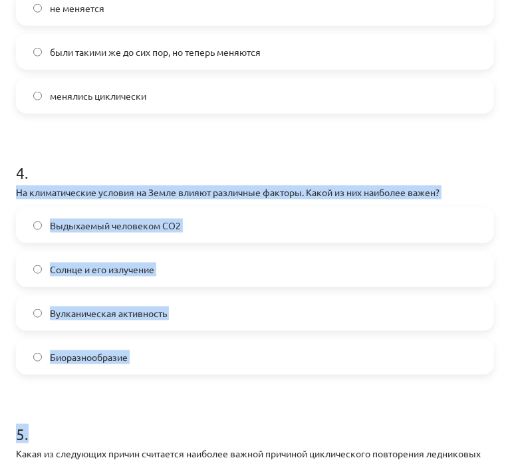
drag, startPoint x: 12, startPoint y: 191, endPoint x: 314, endPoint y: 429, distance: 384.3
click at [314, 429] on div "14 XP Вы получите Сложный 61 выполняет Описание Задача Помощь 1 . Как вулканиче…" at bounding box center [255, 280] width 494 height 2025
copy form "На климатические условия на Земле влияют различные факторы. Какой из них наибол…"
click at [314, 429] on h1 "5 ." at bounding box center [255, 421] width 478 height 41
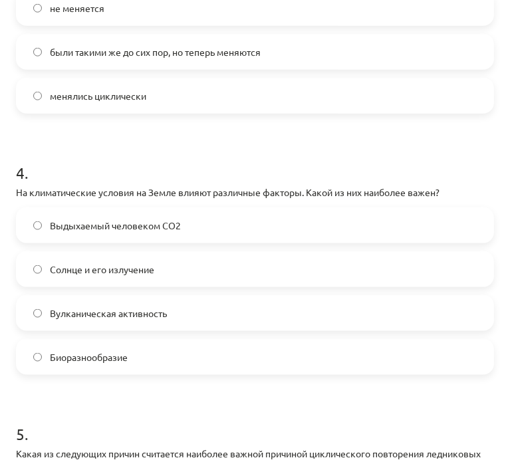
click at [49, 276] on label "Солнце и его излучение" at bounding box center [254, 269] width 475 height 33
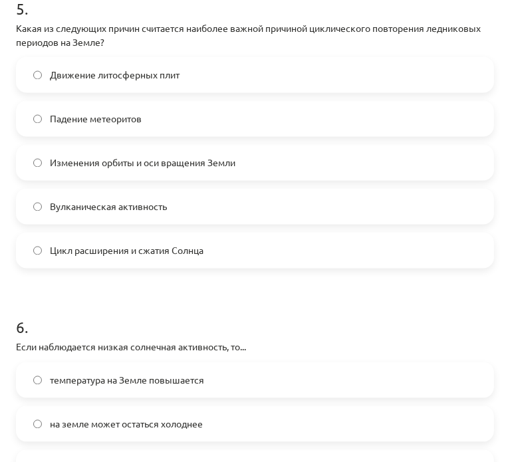
scroll to position [1221, 0]
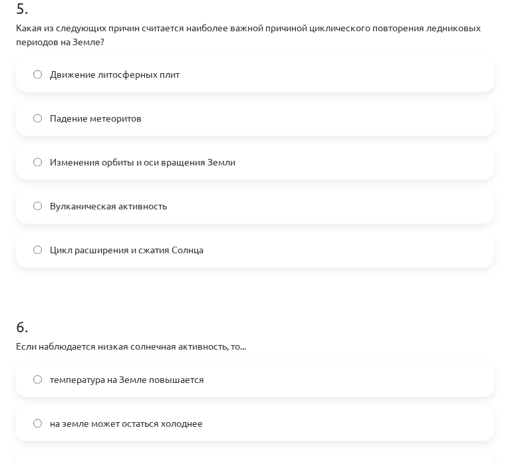
click at [69, 161] on font "Изменения орбиты и оси вращения Земли" at bounding box center [142, 162] width 185 height 12
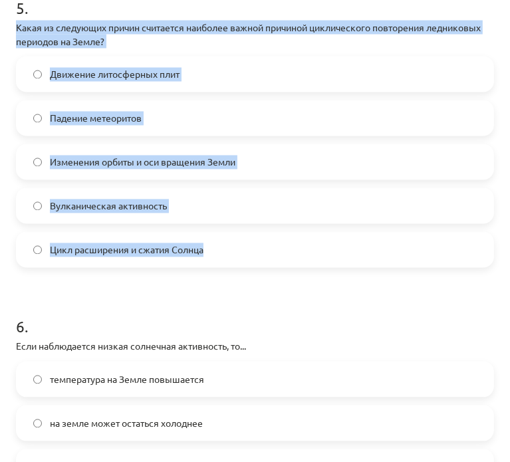
drag, startPoint x: 11, startPoint y: 23, endPoint x: 291, endPoint y: 227, distance: 346.4
copy div "Какая из следующих причин считается наиболее важной причиной циклического повто…"
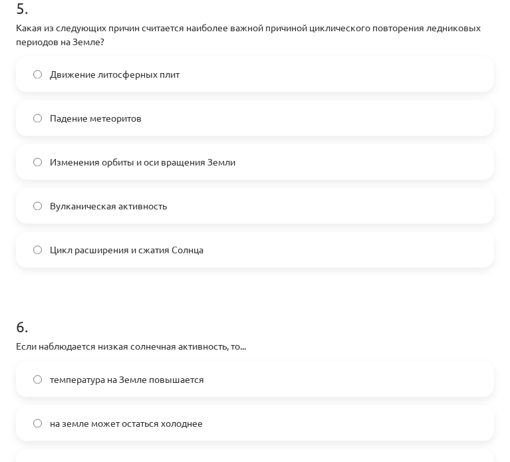
click at [249, 302] on h1 "6 ." at bounding box center [255, 314] width 478 height 41
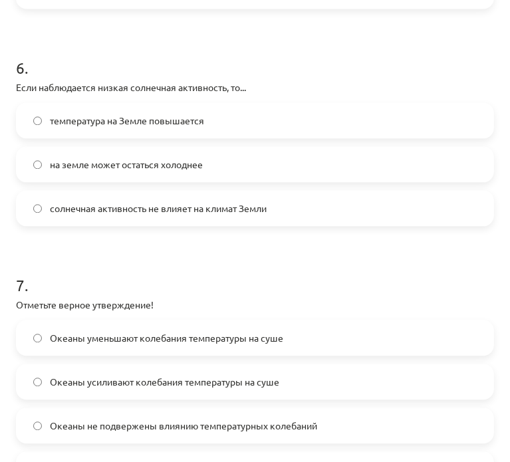
scroll to position [1489, 0]
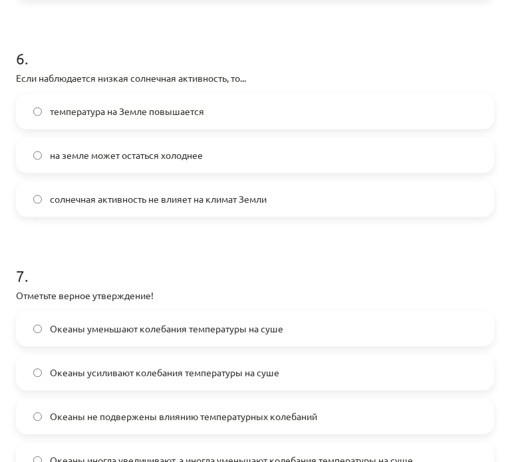
click at [37, 117] on label "температура на Земле повышается" at bounding box center [254, 110] width 475 height 33
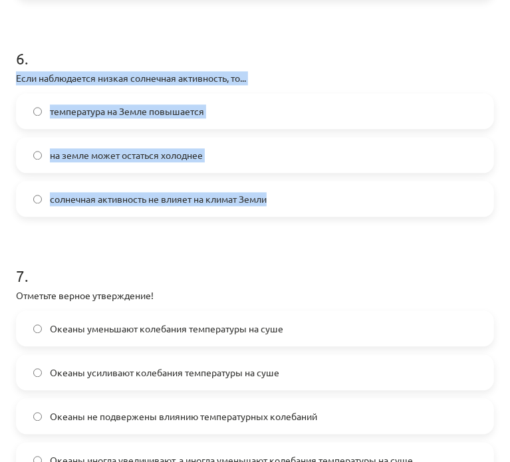
drag, startPoint x: 12, startPoint y: 74, endPoint x: 276, endPoint y: 211, distance: 297.8
copy div "Если наблюдается низкая солнечная активность, то... температура на Земле повыша…"
click at [137, 150] on font "на земле может остаться холоднее" at bounding box center [126, 155] width 153 height 12
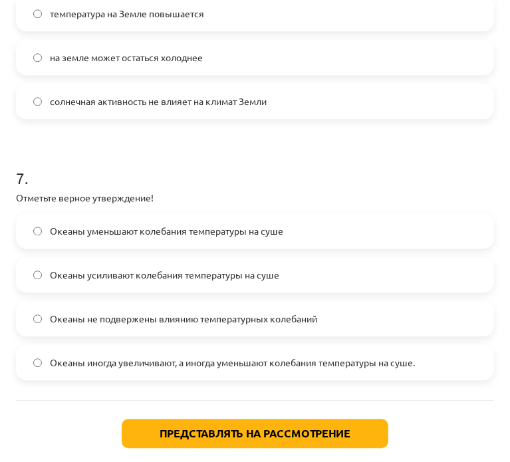
scroll to position [1634, 0]
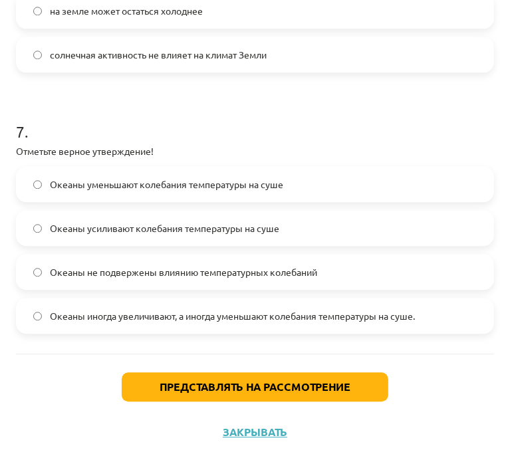
click at [185, 320] on span "Океаны иногда увеличивают, а иногда уменьшают колебания температуры на суше." at bounding box center [232, 316] width 365 height 14
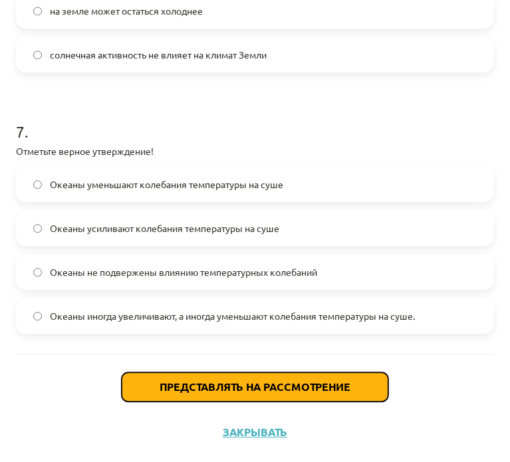
click at [205, 393] on button "Представлять на рассмотрение" at bounding box center [255, 386] width 267 height 29
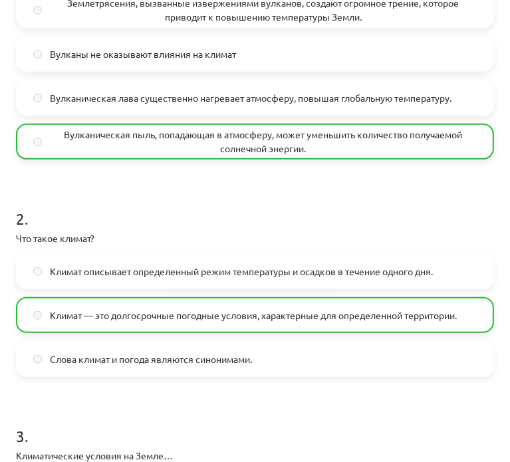
scroll to position [0, 0]
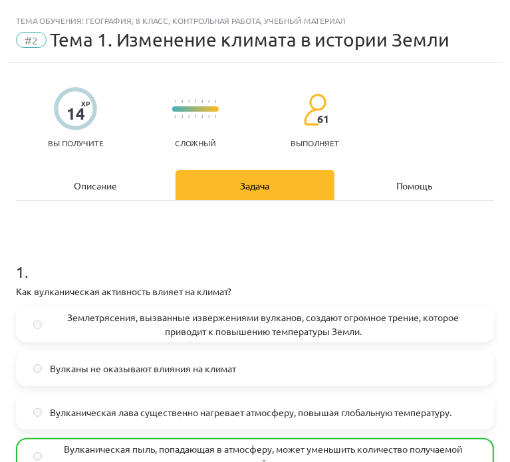
click at [56, 185] on div "Описание" at bounding box center [96, 185] width 160 height 30
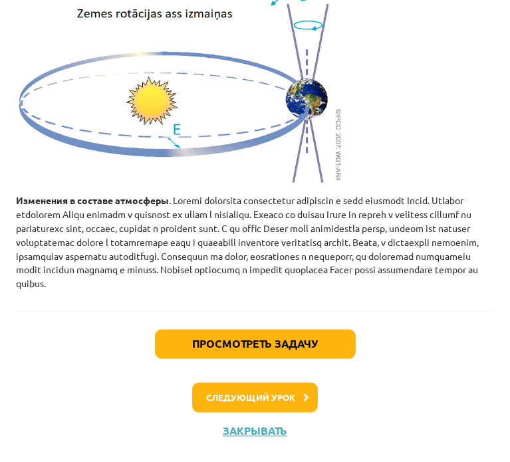
scroll to position [1076, 0]
click at [241, 377] on div "Просмотреть задачу Следующий [DEMOGRAPHIC_DATA]" at bounding box center [255, 379] width 478 height 136
click at [245, 398] on font "Следующий урок" at bounding box center [250, 397] width 89 height 11
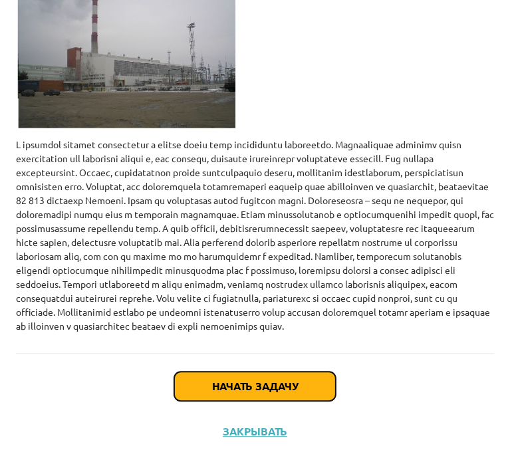
click at [245, 399] on button "Начать задачу" at bounding box center [254, 386] width 161 height 29
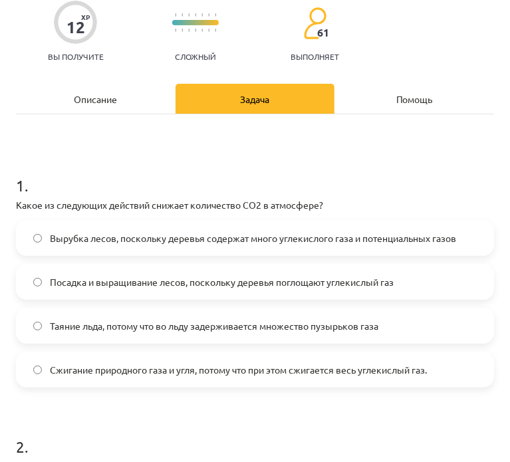
scroll to position [150, 0]
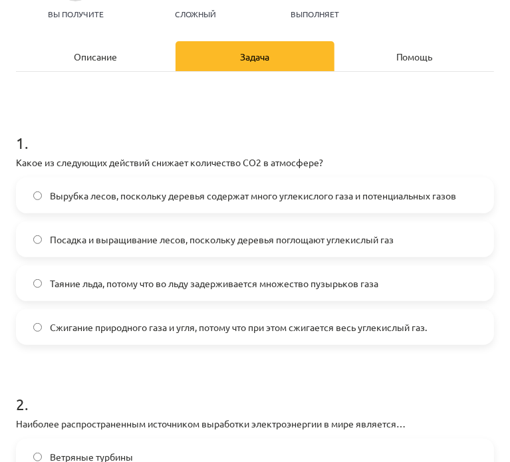
click at [132, 66] on div "Описание" at bounding box center [96, 56] width 160 height 30
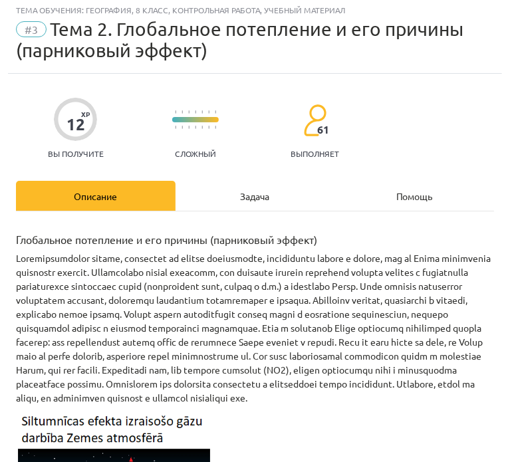
scroll to position [0, 0]
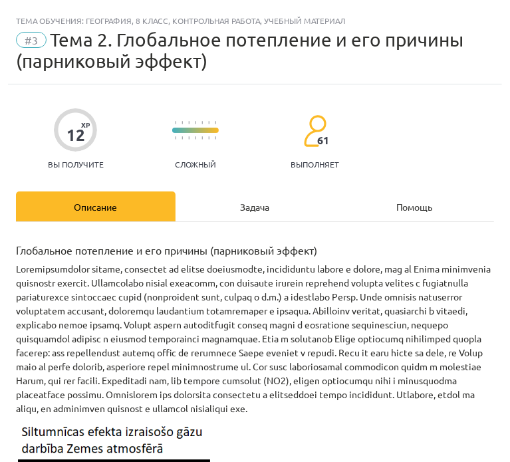
click at [200, 205] on div "Задача" at bounding box center [255, 206] width 160 height 30
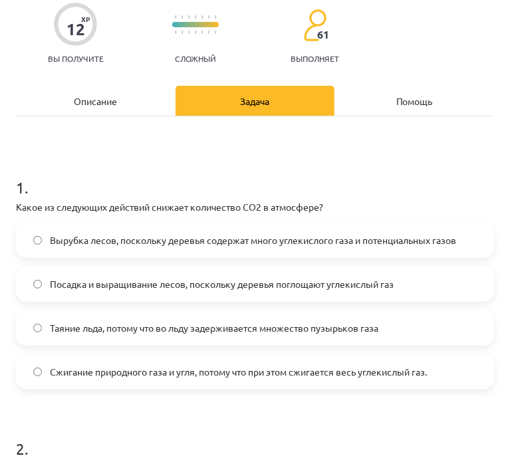
scroll to position [106, 0]
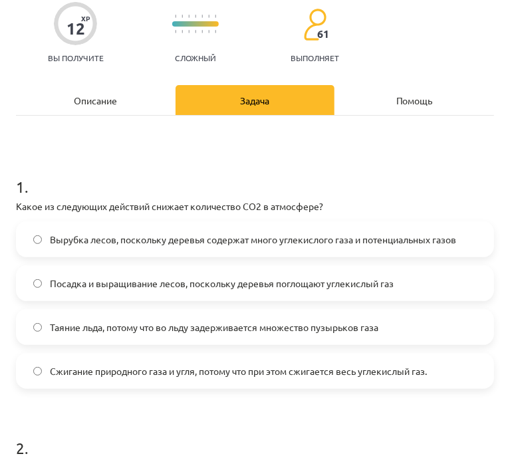
click at [16, 203] on font "Какое из следующих действий снижает количество CO2 в атмосфере?" at bounding box center [169, 206] width 307 height 12
click at [17, 204] on font "Какое из следующих действий снижает количество CO2 в атмосфере?" at bounding box center [169, 206] width 307 height 12
click at [41, 364] on label "Сжигание природного газа и угля, потому что при этом сжигается весь углекислый …" at bounding box center [254, 370] width 475 height 33
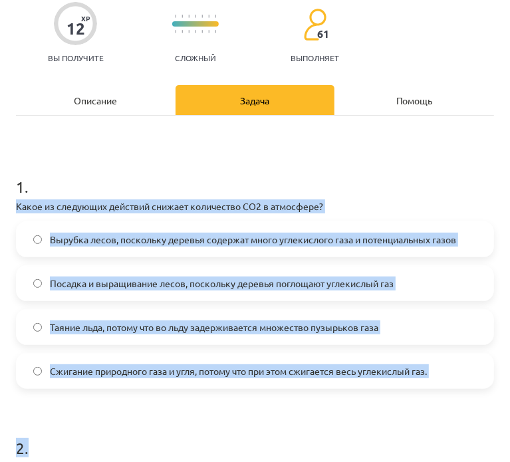
drag, startPoint x: 13, startPoint y: 201, endPoint x: 340, endPoint y: 398, distance: 382.2
copy form "Какое из следующих действий снижает количество CO2 в атмосфере? Вырубка лесов, …"
click at [108, 284] on font "Посадка и выращивание лесов, поскольку деревья поглощают углекислый газ" at bounding box center [222, 283] width 344 height 12
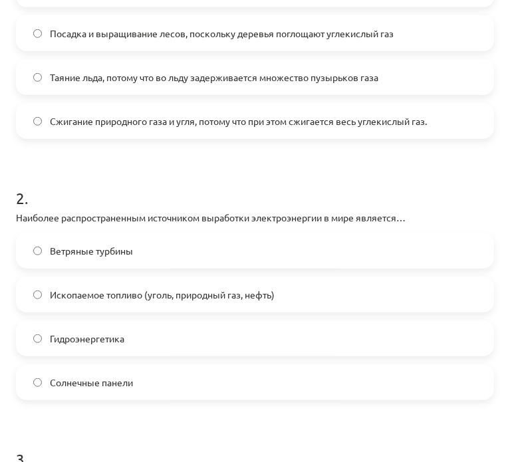
scroll to position [395, 0]
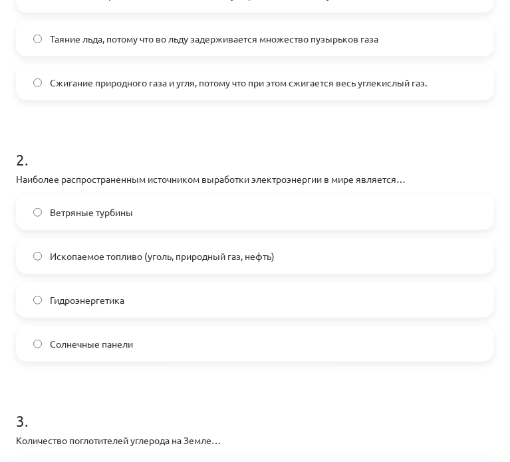
click at [170, 321] on div "Ветряные турбины Ископаемое топливо (уголь, природный газ, нефть) Гидроэнергети…" at bounding box center [255, 277] width 478 height 167
click at [141, 296] on label "Гидроэнергетика" at bounding box center [254, 299] width 475 height 33
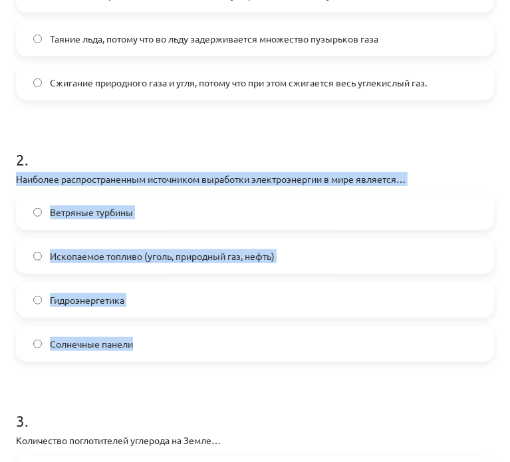
drag, startPoint x: 15, startPoint y: 175, endPoint x: 218, endPoint y: 346, distance: 265.6
copy div "Наиболее распространенным источником выработки электроэнергии в мире является… …"
click at [196, 241] on label "Ископаемое топливо (уголь, природный газ, нефть)" at bounding box center [254, 255] width 475 height 33
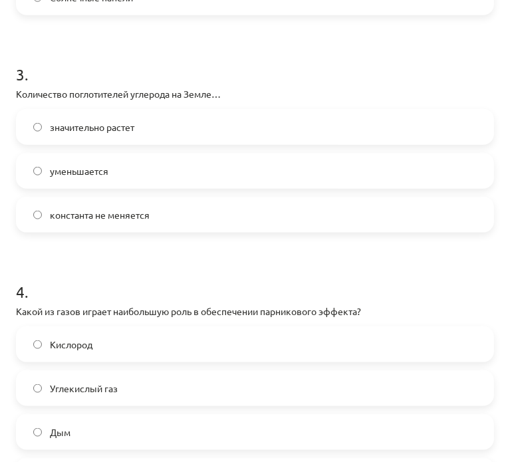
scroll to position [746, 0]
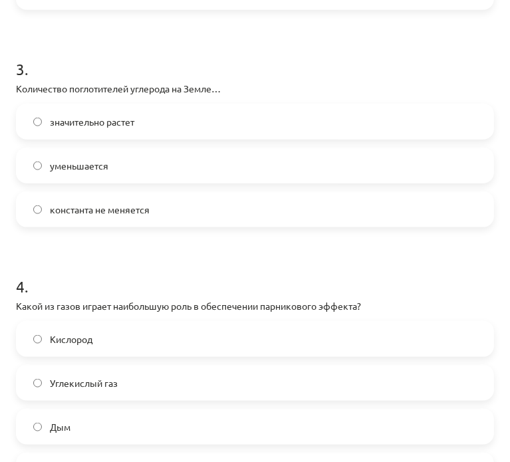
click at [180, 100] on div "3 . Количество поглотителей углерода на Земле… значительно растет уменьшается к…" at bounding box center [255, 132] width 478 height 191
click at [182, 112] on label "значительно растет" at bounding box center [254, 121] width 475 height 33
click at [18, 88] on font "Количество поглотителей углерода на Земле…" at bounding box center [118, 88] width 205 height 12
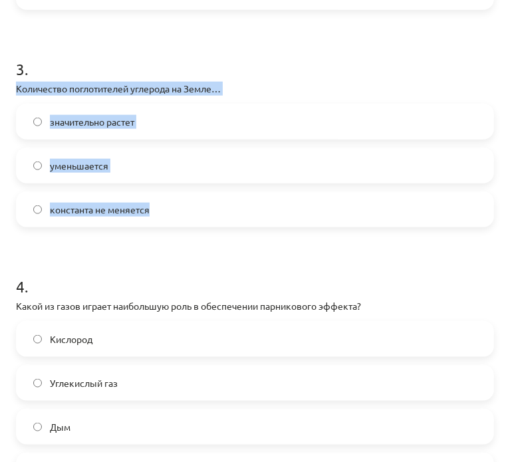
drag, startPoint x: 13, startPoint y: 86, endPoint x: 210, endPoint y: 196, distance: 225.2
click at [210, 196] on div "12 XP Вы получите Сложный 61 выполняет Описание Задача Помощь 1 . Какое из след…" at bounding box center [255, 220] width 494 height 1764
copy div "Количество поглотителей углерода на Земле… значительно растет уменьшается конст…"
click at [96, 170] on span "уменьшается" at bounding box center [79, 166] width 58 height 14
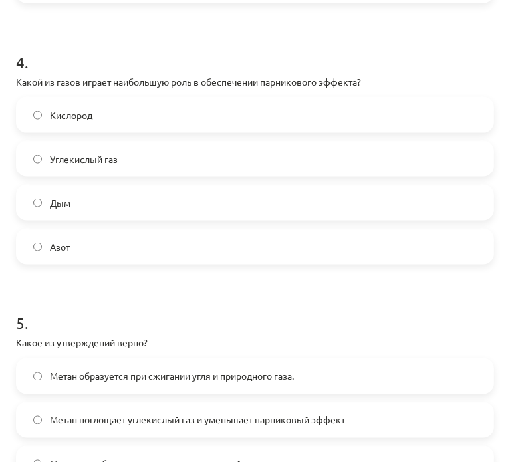
scroll to position [972, 0]
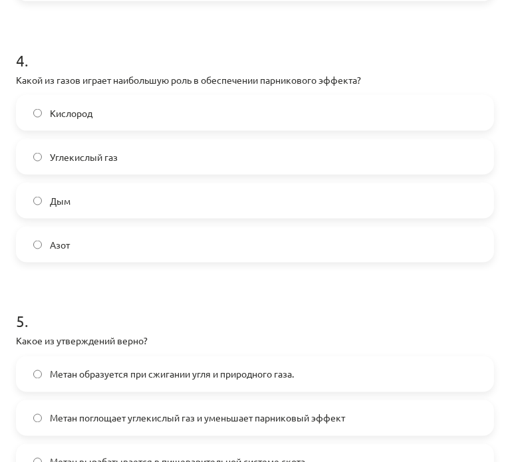
click at [96, 191] on label "Дым" at bounding box center [254, 200] width 475 height 33
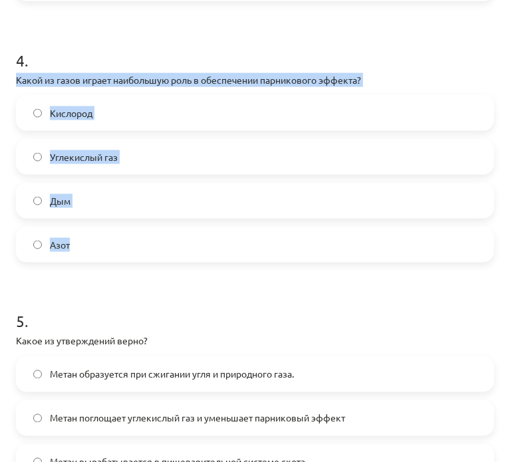
drag, startPoint x: 11, startPoint y: 79, endPoint x: 231, endPoint y: 247, distance: 276.9
copy div "Какой из газов играет наибольшую роль в обеспечении парникового эффекта? Кислор…"
click at [154, 160] on label "Углекислый газ" at bounding box center [254, 156] width 475 height 33
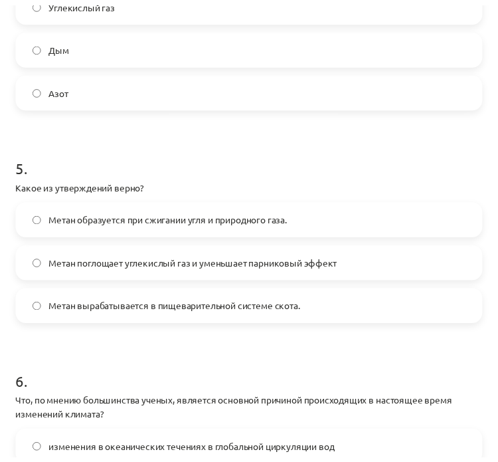
scroll to position [1127, 0]
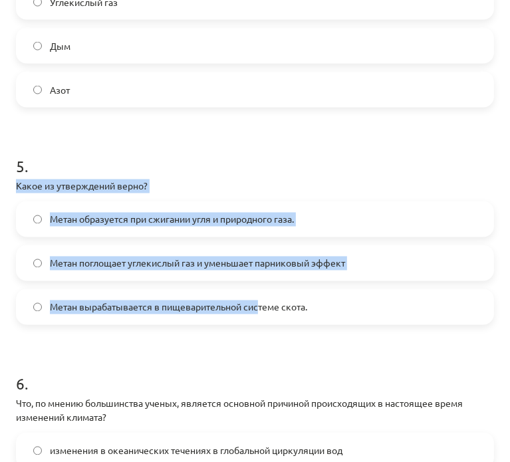
drag, startPoint x: 14, startPoint y: 187, endPoint x: 258, endPoint y: 322, distance: 278.7
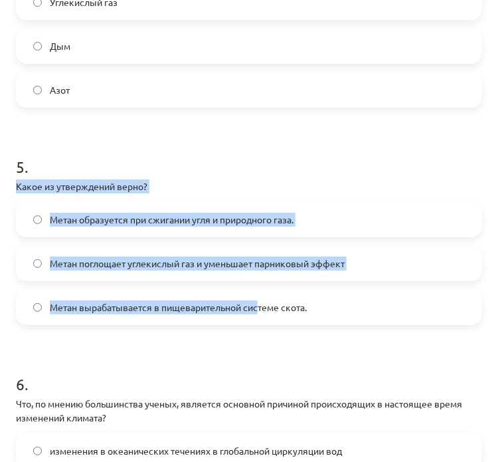
click at [78, 180] on font "Какое из утверждений верно?" at bounding box center [82, 186] width 132 height 12
drag, startPoint x: 17, startPoint y: 183, endPoint x: 299, endPoint y: 375, distance: 341.4
copy form "Какое из утверждений верно? Метан образуется при сжигании угля и природного газ…"
click at [194, 302] on font "Метан вырабатывается в пищеварительной системе скота." at bounding box center [178, 307] width 257 height 12
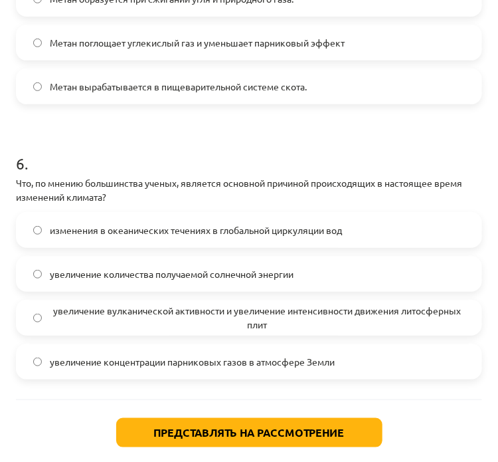
scroll to position [1353, 0]
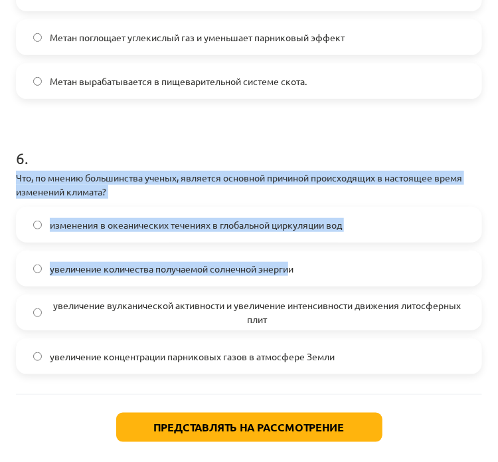
drag, startPoint x: 19, startPoint y: 172, endPoint x: 298, endPoint y: 265, distance: 294.2
click at [298, 265] on div "6 . Что, по мнению большинства ученых, является основной причиной происходящих …" at bounding box center [249, 250] width 467 height 249
click at [298, 265] on label "увеличение количества получаемой солнечной энергии" at bounding box center [249, 268] width 464 height 33
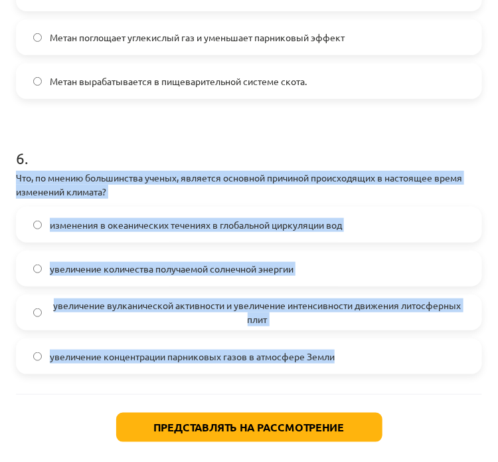
drag, startPoint x: 13, startPoint y: 172, endPoint x: 362, endPoint y: 373, distance: 403.1
click at [362, 373] on div "увеличение концентрации парниковых газов в атмосфере Земли" at bounding box center [249, 356] width 467 height 36
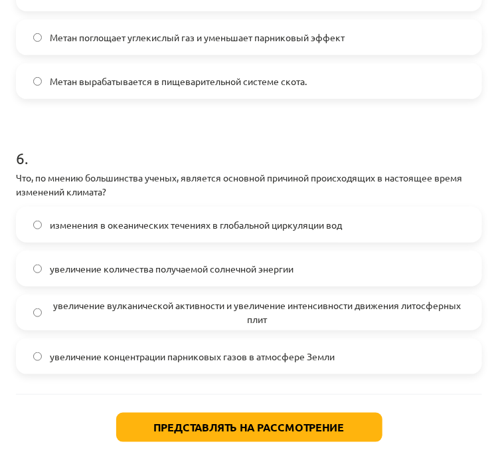
click at [223, 355] on font "увеличение концентрации парниковых газов в атмосфере Земли" at bounding box center [192, 356] width 285 height 12
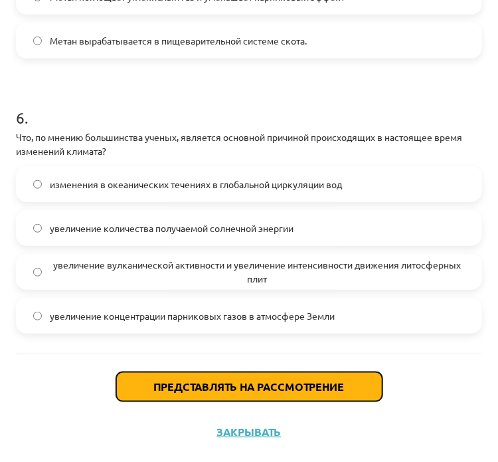
click at [343, 384] on button "Представлять на рассмотрение" at bounding box center [249, 386] width 267 height 29
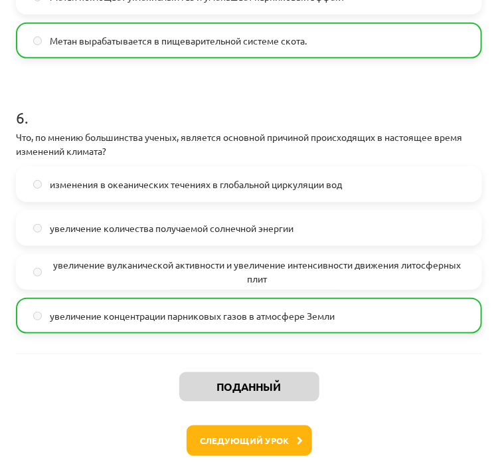
scroll to position [1366, 0]
